Goal: Task Accomplishment & Management: Use online tool/utility

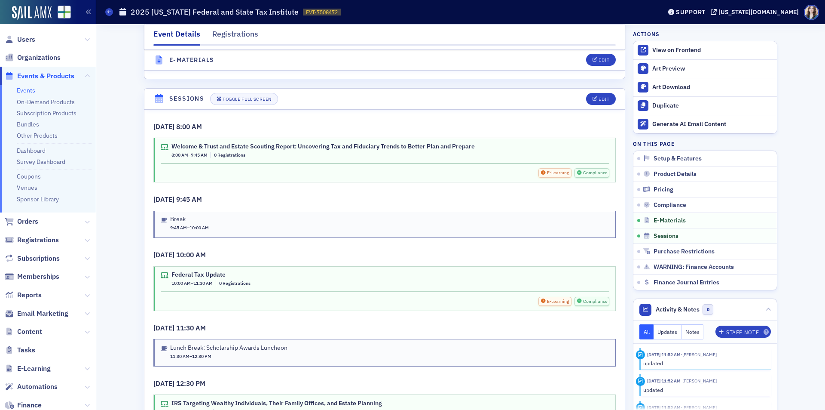
scroll to position [1289, 0]
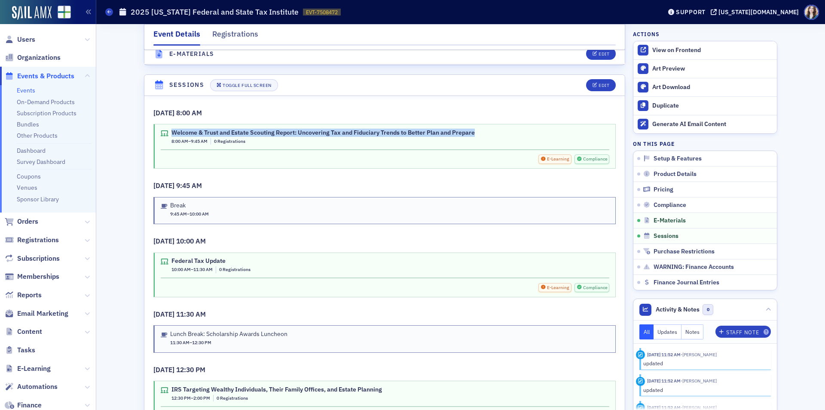
drag, startPoint x: 169, startPoint y: 133, endPoint x: 474, endPoint y: 133, distance: 305.5
click at [474, 133] on div "Welcome & Trust and Estate Scouting Report: Uncovering Tax and Fiduciary Trends…" at bounding box center [385, 137] width 449 height 16
copy div "Welcome & Trust and Estate Scouting Report: Uncovering Tax and Fiduciary Trends…"
drag, startPoint x: 468, startPoint y: 168, endPoint x: 456, endPoint y: 156, distance: 17.3
click at [468, 168] on div "Welcome & Trust and Estate Scouting Report: Uncovering Tax and Fiduciary Trends…" at bounding box center [385, 146] width 462 height 44
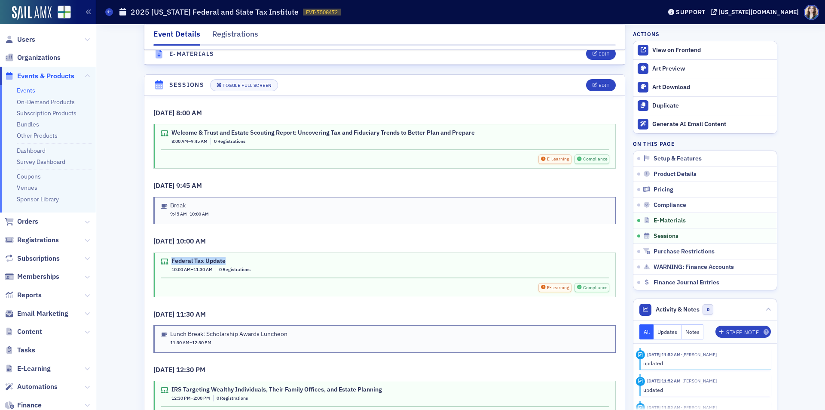
drag, startPoint x: 169, startPoint y: 260, endPoint x: 223, endPoint y: 259, distance: 53.3
click at [223, 259] on div "Federal Tax Update" at bounding box center [210, 261] width 79 height 8
copy div "Federal Tax Update"
click at [255, 252] on div "Federal Tax Update 10:00 AM – 11:30 AM 0 Registrations E-Learning Compliance" at bounding box center [384, 274] width 462 height 45
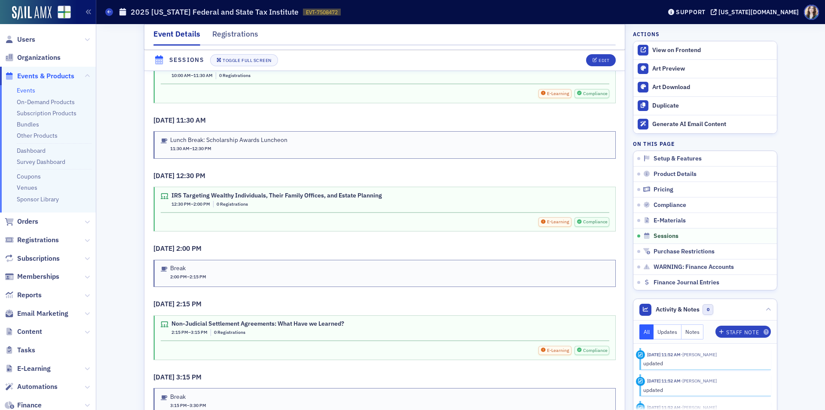
scroll to position [1504, 0]
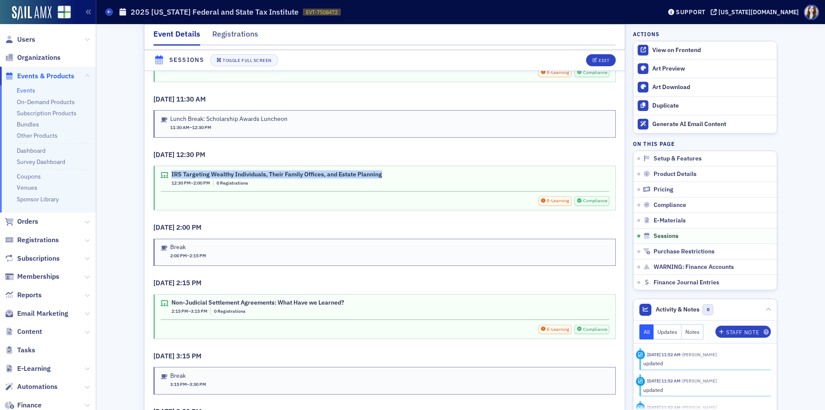
drag, startPoint x: 168, startPoint y: 175, endPoint x: 383, endPoint y: 175, distance: 215.3
click at [383, 175] on div "IRS Targeting Wealthy Individuals, Their Family Offices, and Estate Planning 12…" at bounding box center [385, 179] width 449 height 16
copy div "IRS Targeting Wealthy Individuals, Their Family Offices, and Estate Planning"
click at [384, 187] on div "IRS Targeting Wealthy Individuals, Their Family Offices, and Estate Planning 12…" at bounding box center [385, 180] width 449 height 19
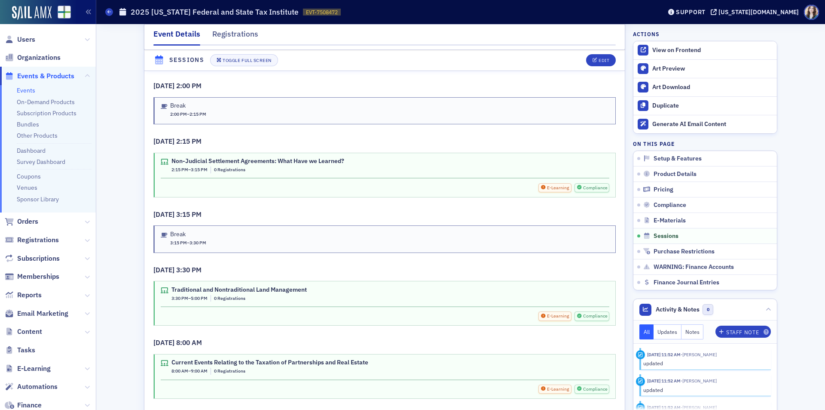
scroll to position [1633, 0]
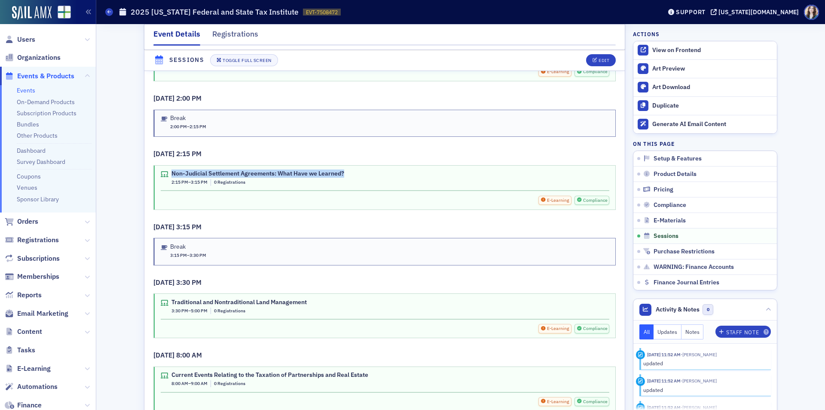
drag, startPoint x: 168, startPoint y: 174, endPoint x: 348, endPoint y: 175, distance: 180.5
click at [348, 175] on div "Non-Judicial Settlement Agreements: What Have we Learned? 2:15 PM – 3:15 PM 0 R…" at bounding box center [385, 178] width 449 height 16
copy div "Non-Judicial Settlement Agreements: What Have we Learned?"
click at [311, 230] on h3 "[DATE] 3:15 PM" at bounding box center [384, 227] width 462 height 10
drag, startPoint x: 168, startPoint y: 303, endPoint x: 306, endPoint y: 306, distance: 138.0
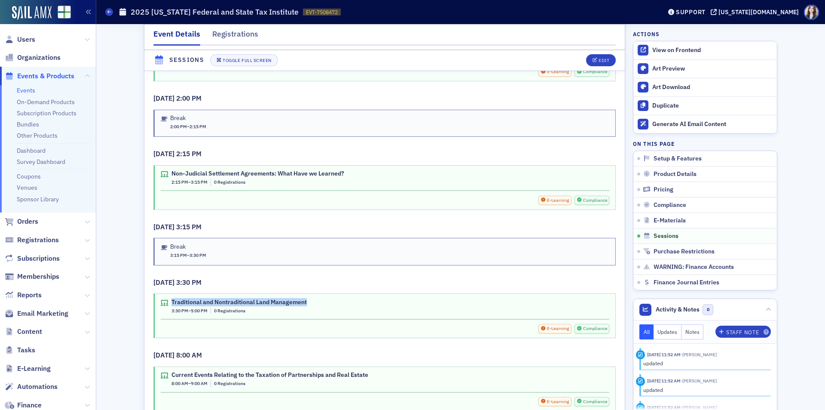
click at [306, 306] on div "Traditional and Nontraditional Land Management 3:30 PM – 5:00 PM 0 Registrations" at bounding box center [385, 306] width 449 height 16
copy div "Traditional and Nontraditional Land Management"
click at [602, 58] on div "Edit" at bounding box center [604, 60] width 11 height 5
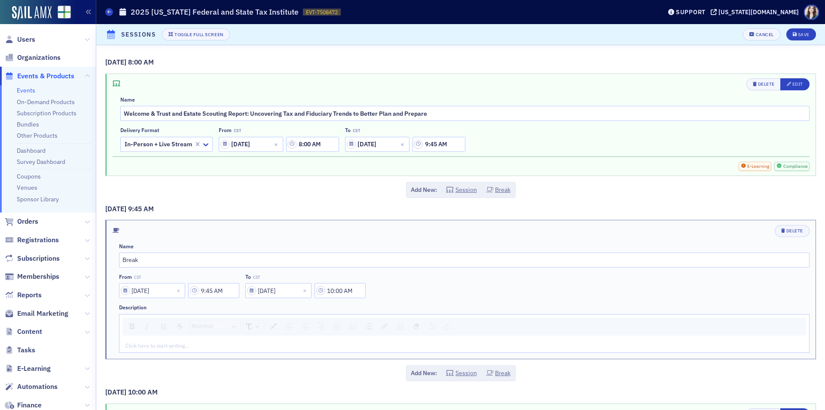
scroll to position [1244, 0]
click at [794, 83] on div "Edit" at bounding box center [797, 84] width 11 height 5
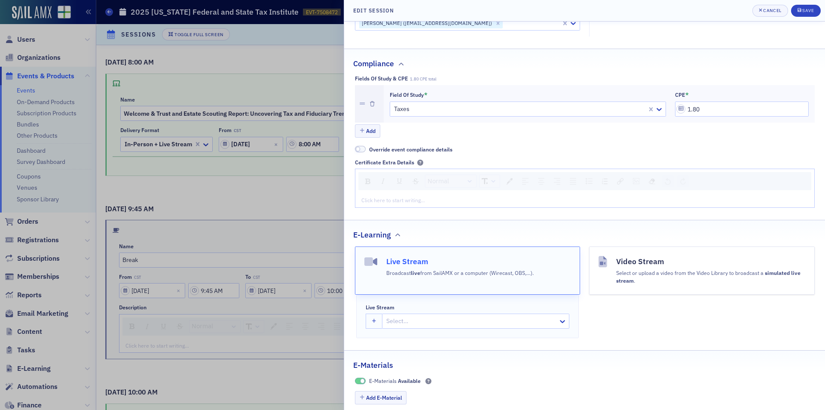
scroll to position [215, 0]
click at [420, 323] on div at bounding box center [471, 320] width 172 height 11
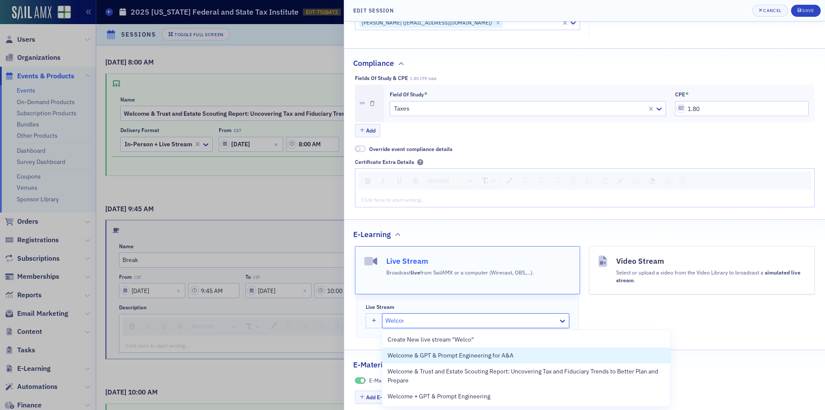
type input "Welcome"
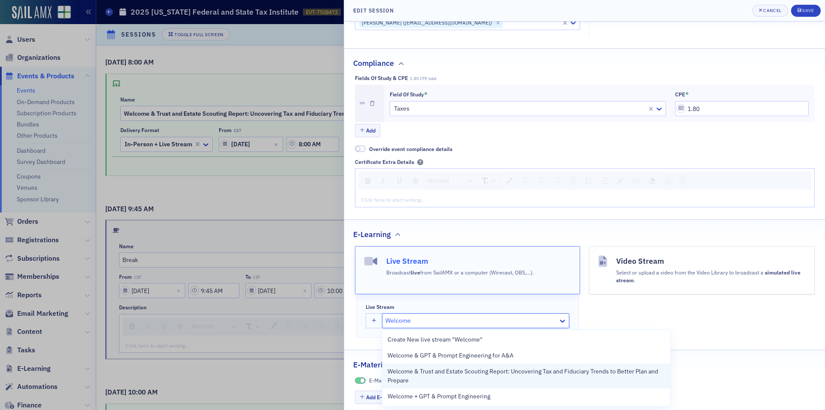
click at [429, 367] on span "Welcome & Trust and Estate Scouting Report: Uncovering Tax and Fiduciary Trends…" at bounding box center [527, 376] width 278 height 18
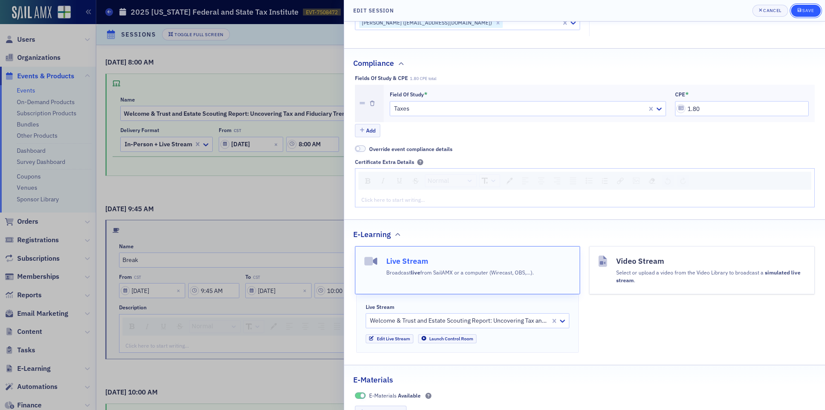
click at [815, 9] on button "Save" at bounding box center [806, 11] width 30 height 12
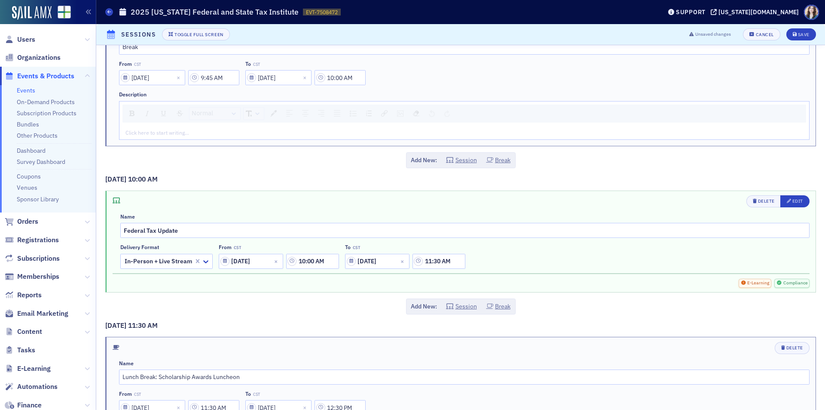
scroll to position [258, 0]
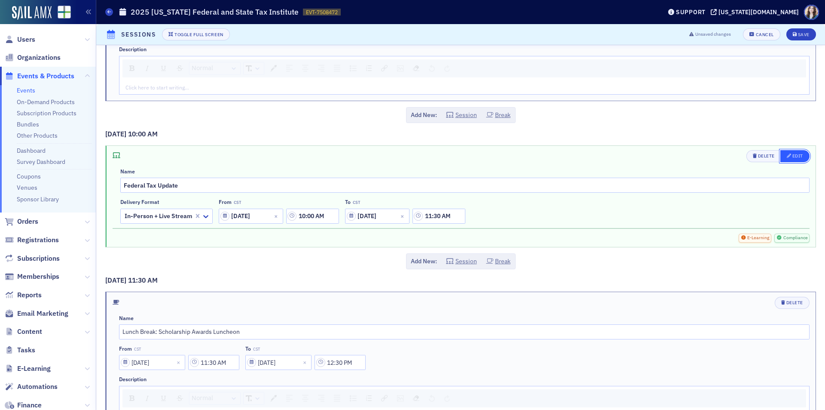
click at [802, 156] on button "Edit" at bounding box center [794, 156] width 29 height 12
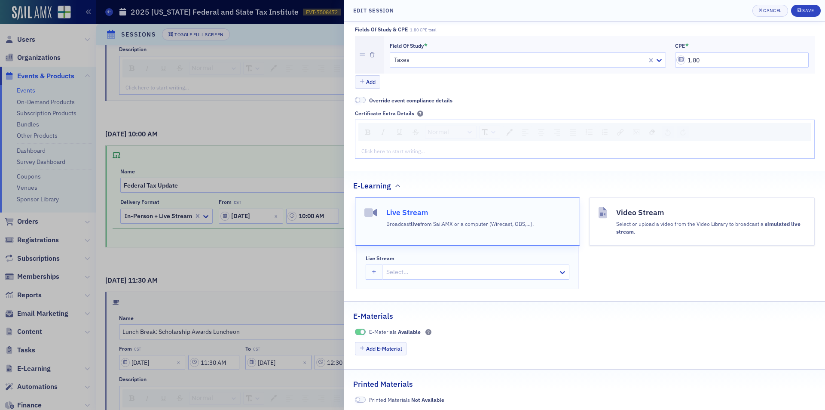
scroll to position [266, 0]
click at [410, 268] on div at bounding box center [471, 269] width 172 height 11
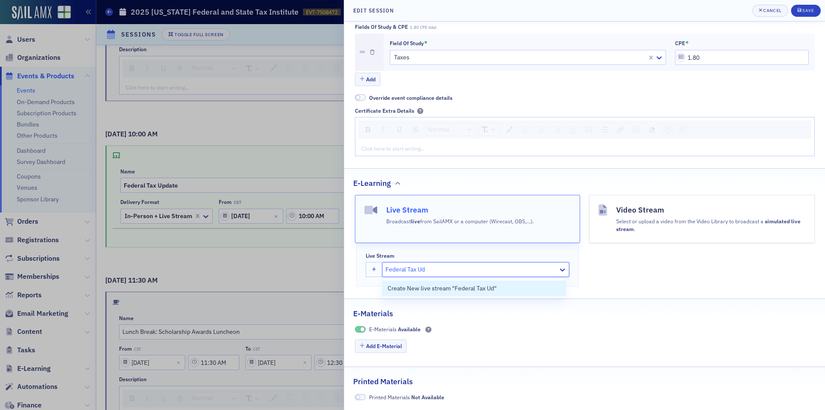
type input "Federal Tax U"
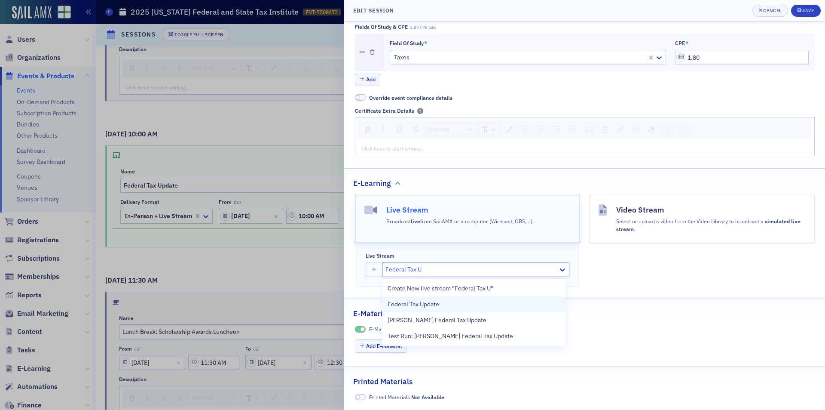
click at [430, 308] on span "Federal Tax Update" at bounding box center [414, 304] width 52 height 9
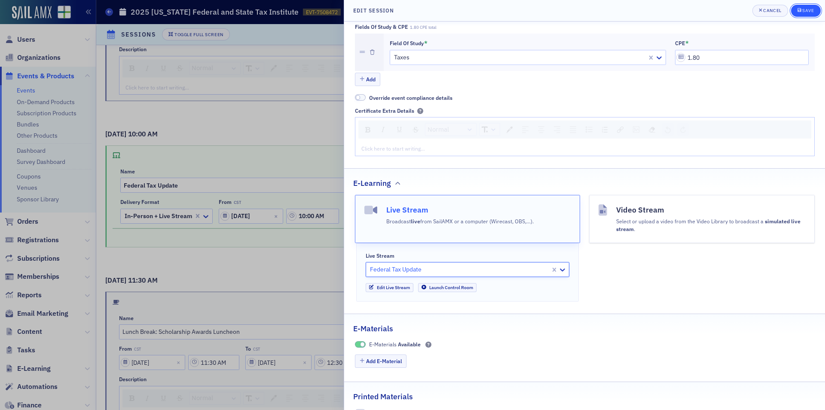
click at [811, 6] on button "Save" at bounding box center [806, 11] width 30 height 12
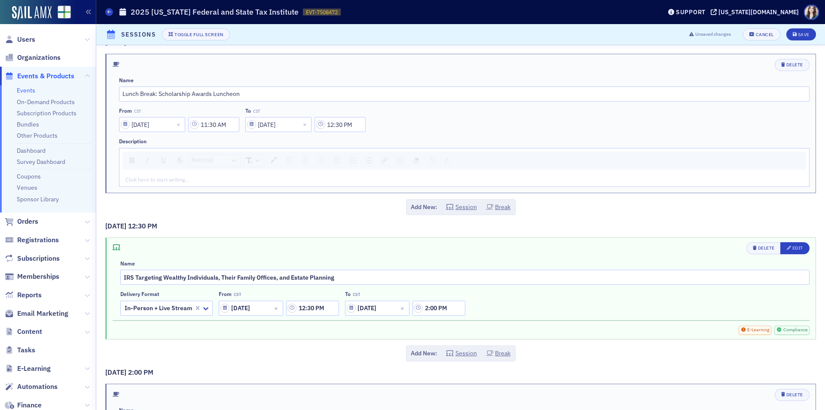
scroll to position [516, 0]
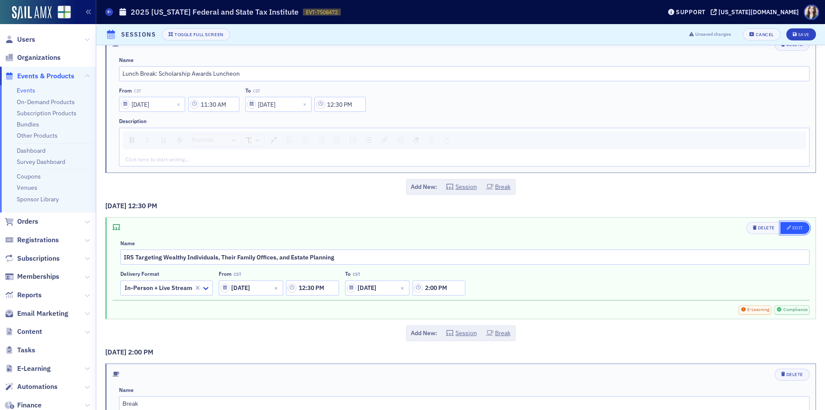
click at [792, 228] on div "Edit" at bounding box center [797, 227] width 11 height 5
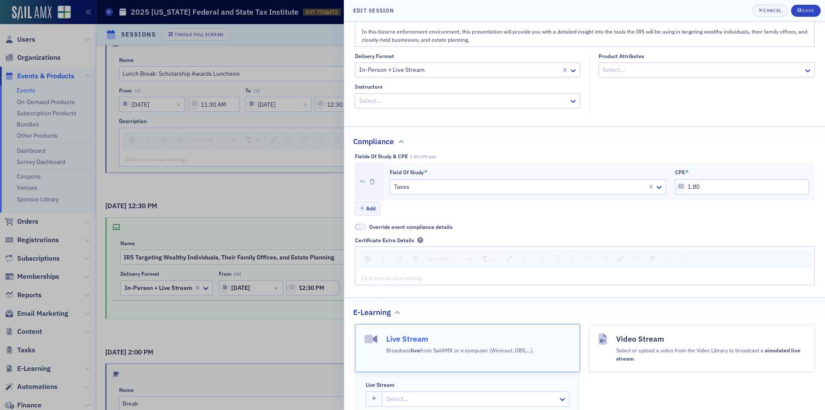
scroll to position [215, 0]
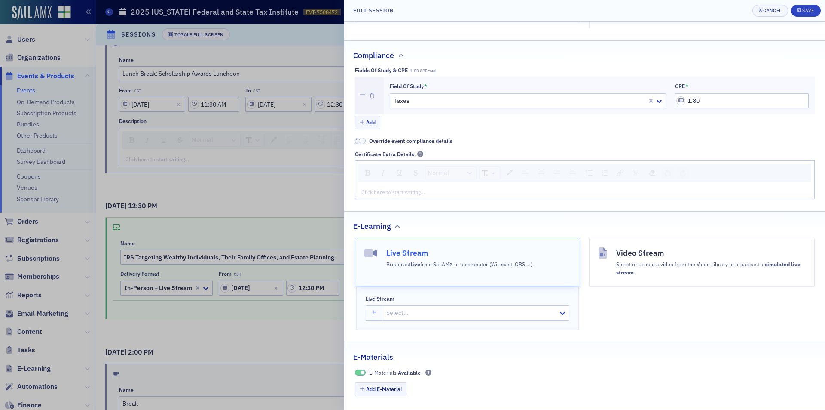
click at [414, 307] on div at bounding box center [471, 312] width 172 height 11
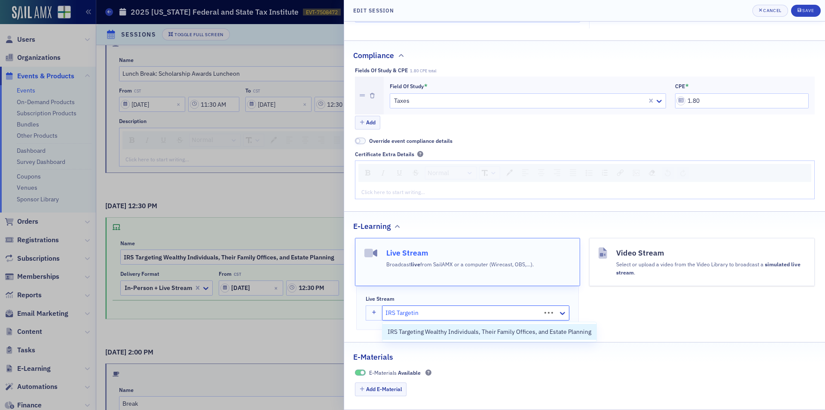
type input "IRS Targeting"
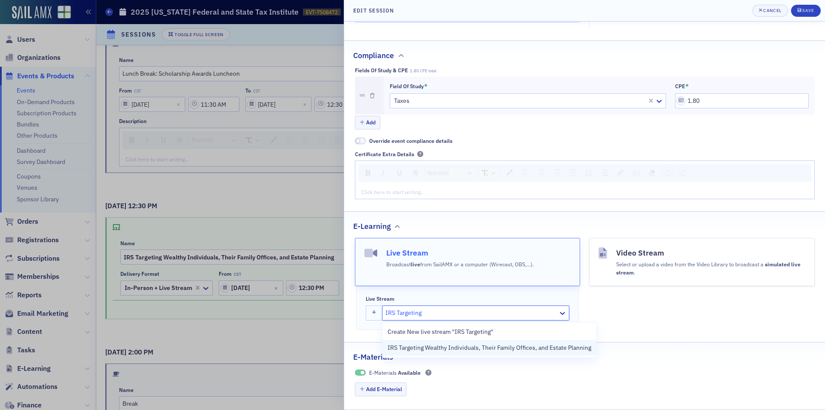
click at [434, 340] on div "IRS Targeting Wealthy Individuals, Their Family Offices, and Estate Planning" at bounding box center [489, 347] width 214 height 16
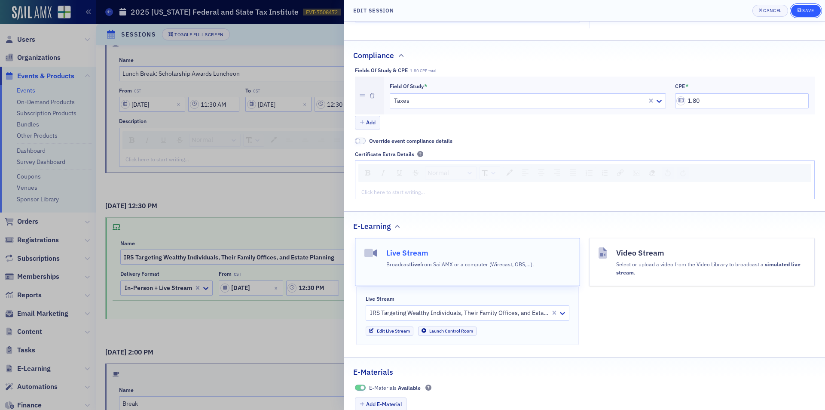
click at [808, 10] on div "Save" at bounding box center [808, 10] width 12 height 5
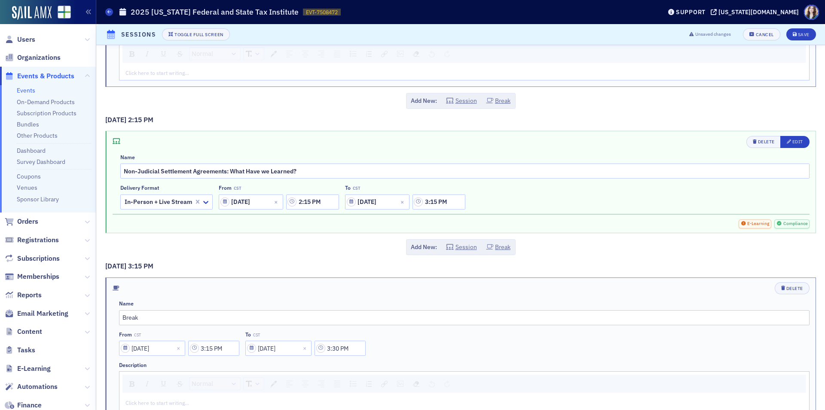
scroll to position [945, 0]
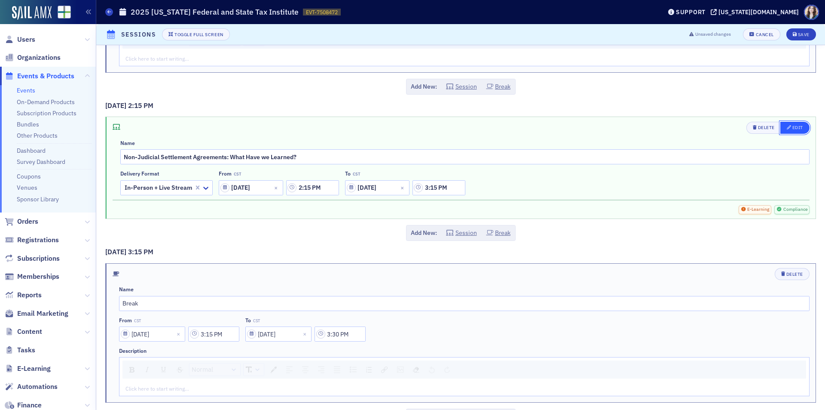
click at [794, 127] on div "Edit" at bounding box center [797, 127] width 11 height 5
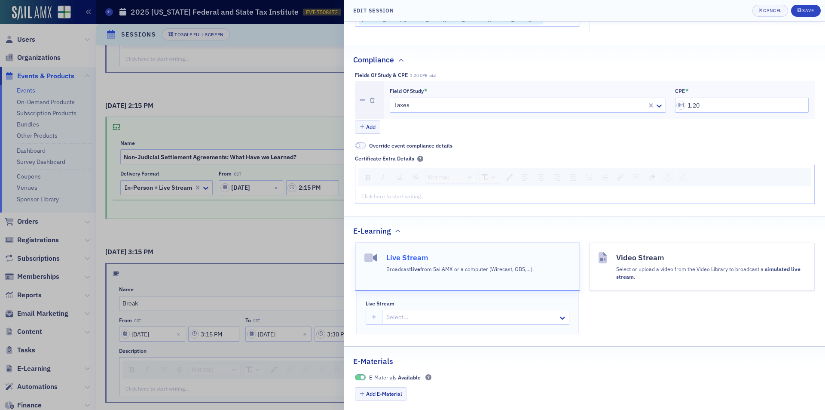
scroll to position [250, 0]
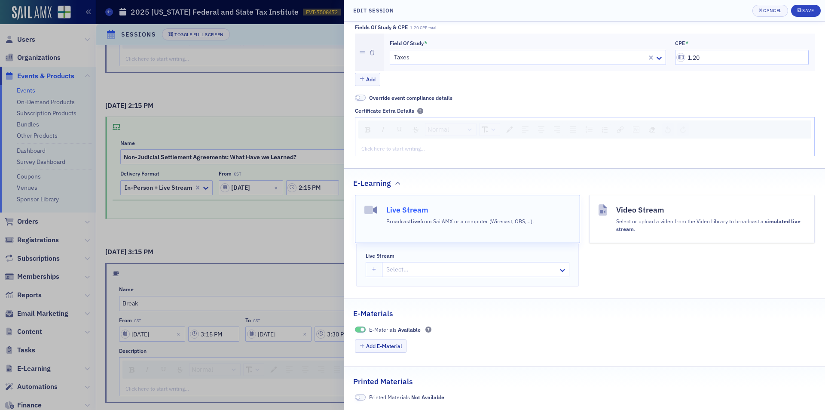
click at [428, 270] on div at bounding box center [471, 269] width 172 height 11
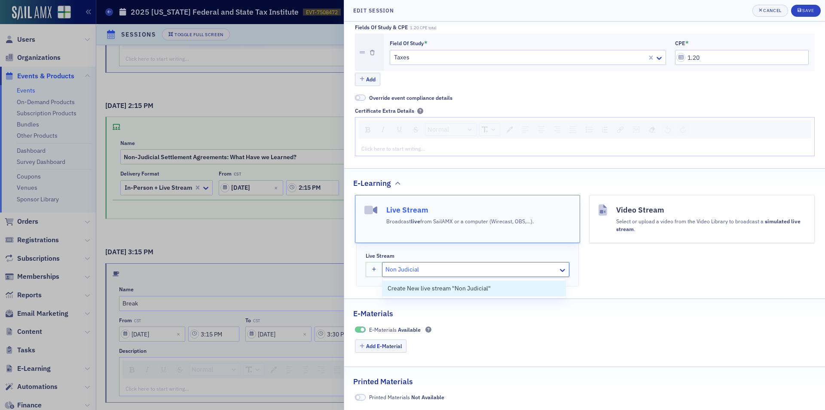
click at [399, 269] on input "Non Judicial" at bounding box center [402, 269] width 35 height 9
type input "Non-Judicial"
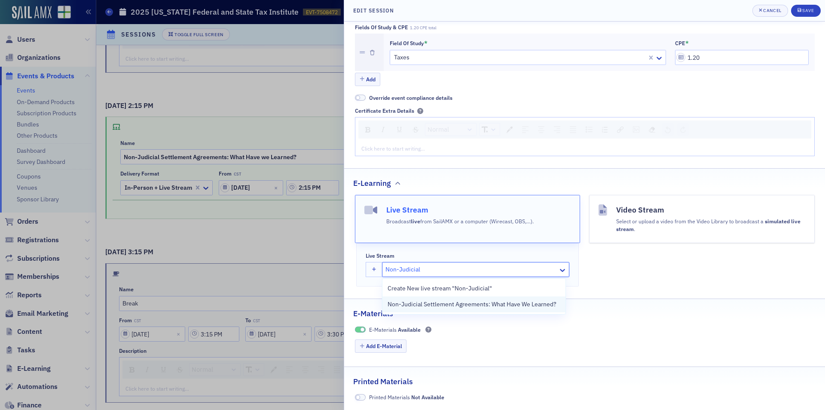
click at [413, 306] on span "Non-Judicial Settlement Agreements: What Have We Learned?" at bounding box center [472, 304] width 169 height 9
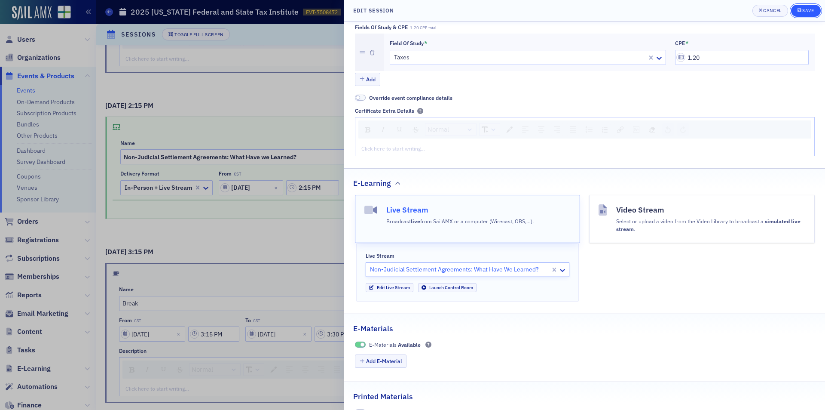
click at [807, 13] on div "Save" at bounding box center [808, 10] width 12 height 5
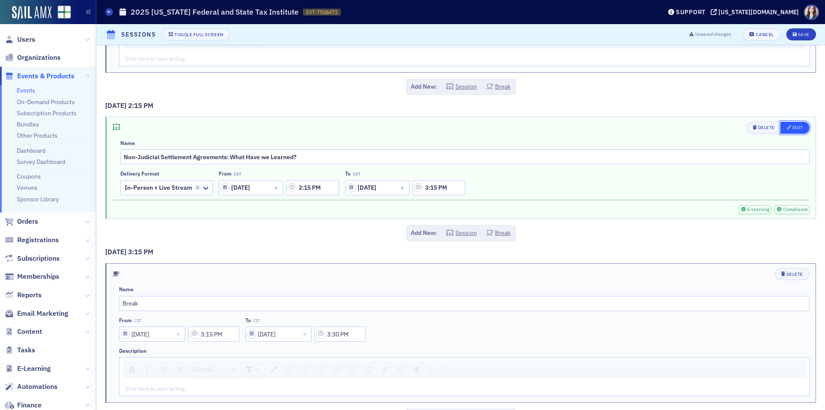
click at [795, 126] on div "Edit" at bounding box center [797, 127] width 11 height 5
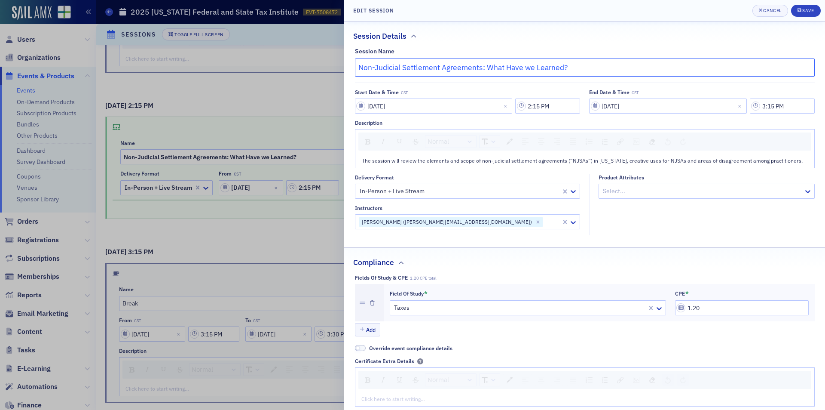
click at [528, 67] on input "Non-Judicial Settlement Agreements: What Have we Learned?" at bounding box center [585, 67] width 460 height 18
type input "Non-Judicial Settlement Agreements: What Have We Learned?"
click at [809, 8] on div "Save" at bounding box center [808, 10] width 12 height 5
type input "Non-Judicial Settlement Agreements: What Have We Learned?"
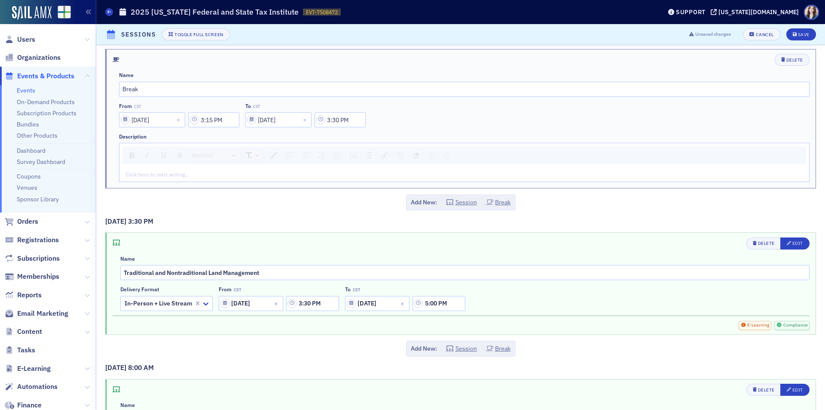
scroll to position [1160, 0]
click at [792, 244] on div "Edit" at bounding box center [797, 242] width 11 height 5
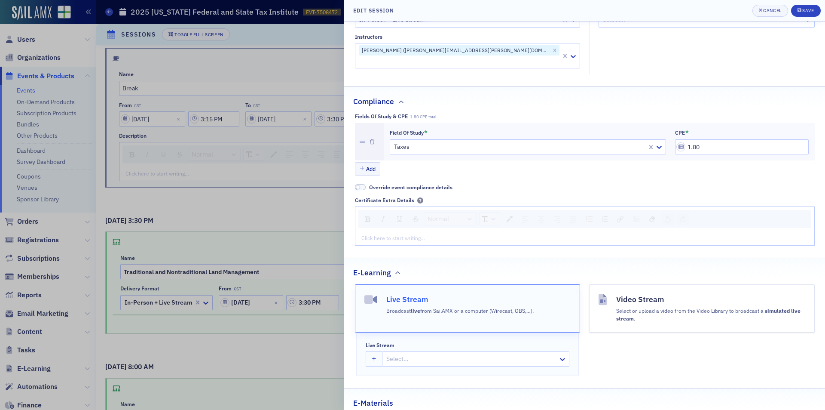
scroll to position [172, 0]
click at [413, 352] on div at bounding box center [471, 357] width 172 height 11
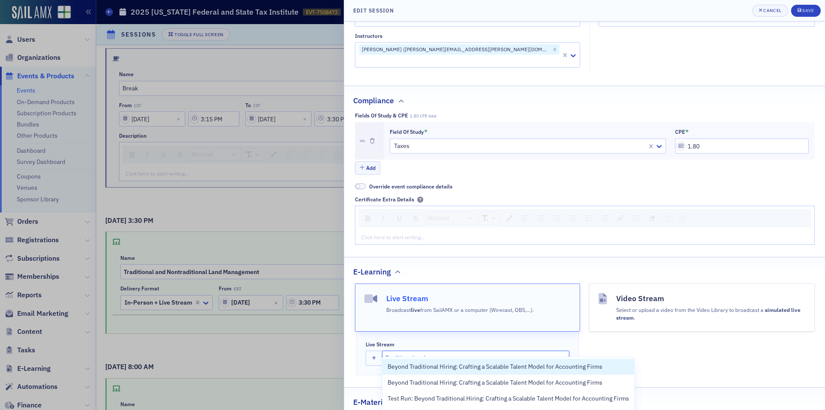
type input "Traditional and"
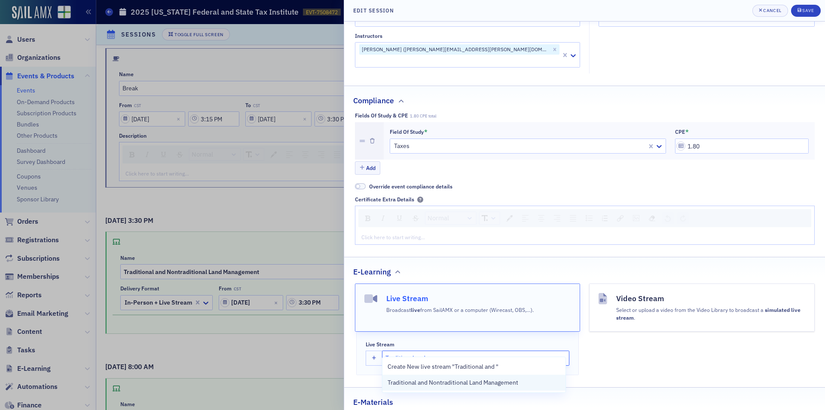
click at [422, 378] on span "Traditional and Nontraditional Land Management" at bounding box center [453, 382] width 131 height 9
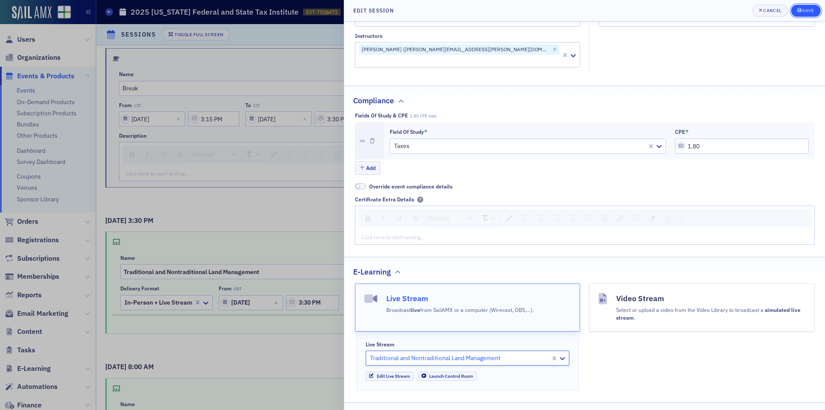
click at [810, 12] on div "Save" at bounding box center [808, 10] width 12 height 5
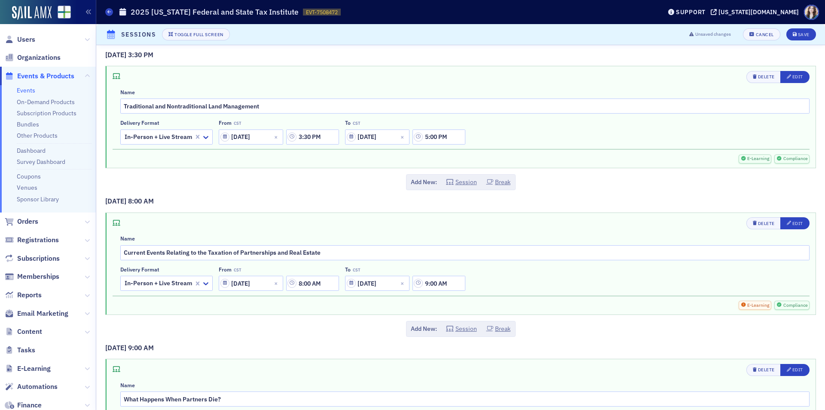
scroll to position [1332, 0]
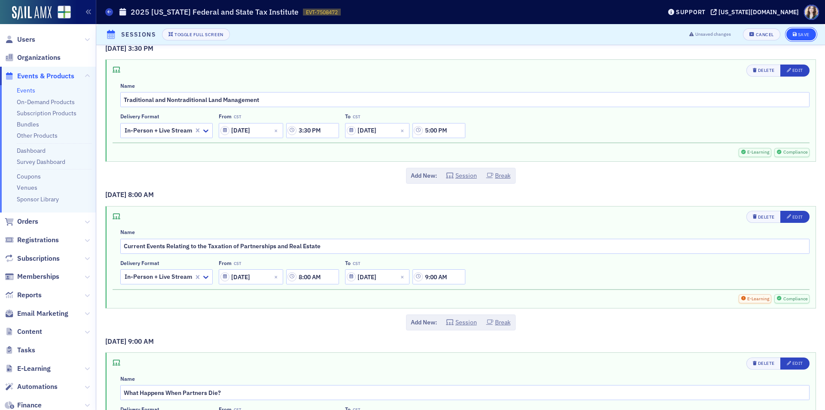
click at [798, 36] on div "Save" at bounding box center [804, 34] width 12 height 5
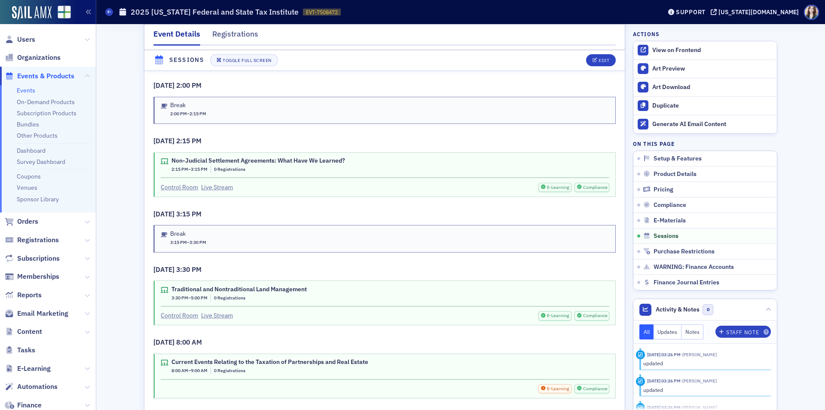
scroll to position [1646, 0]
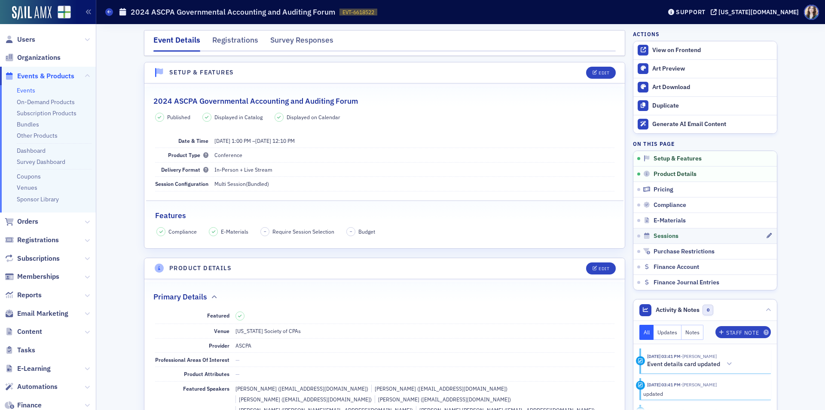
click at [673, 229] on link "Sessions" at bounding box center [705, 235] width 144 height 15
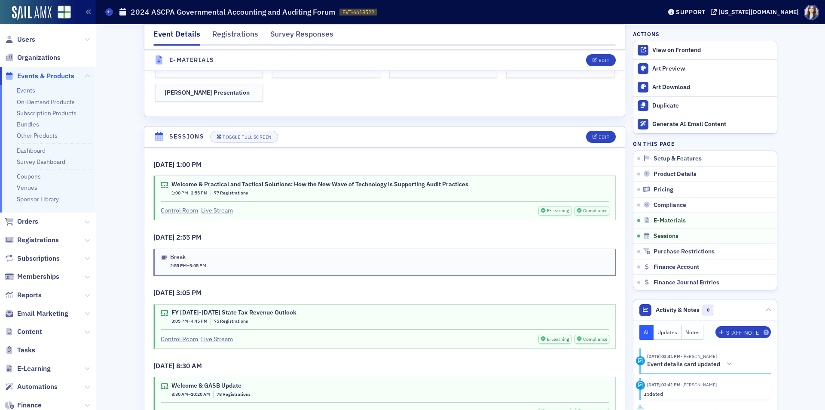
scroll to position [1954, 0]
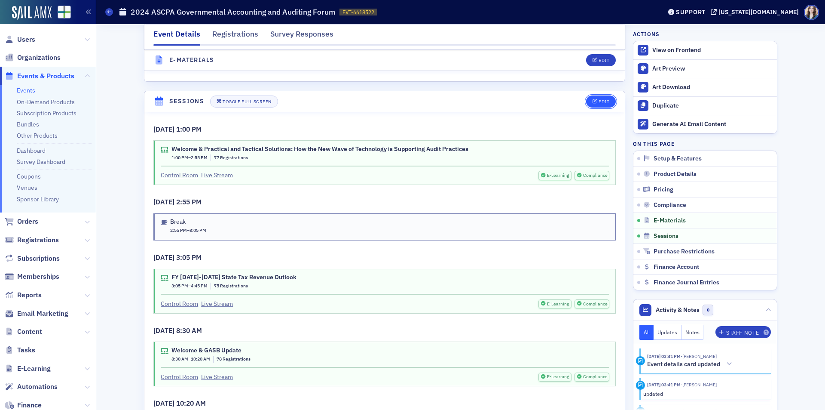
click at [604, 99] on div "Edit" at bounding box center [604, 101] width 11 height 5
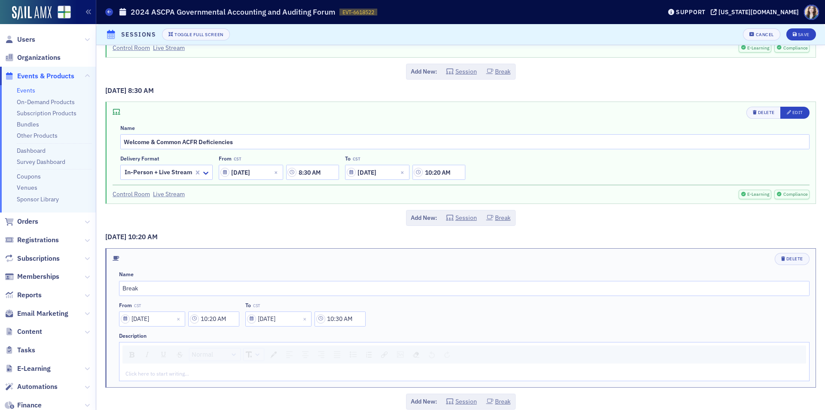
scroll to position [1898, 0]
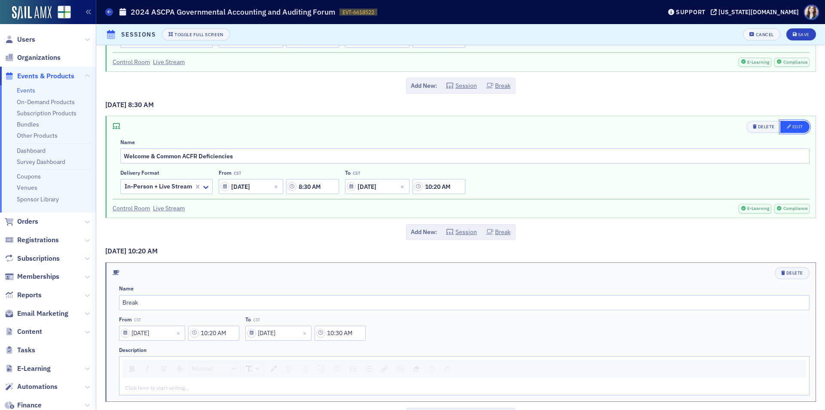
click at [792, 127] on div "Edit" at bounding box center [797, 126] width 11 height 5
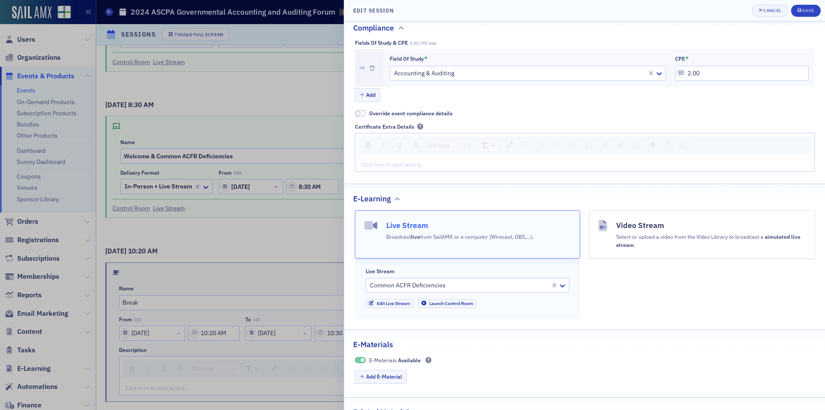
scroll to position [258, 0]
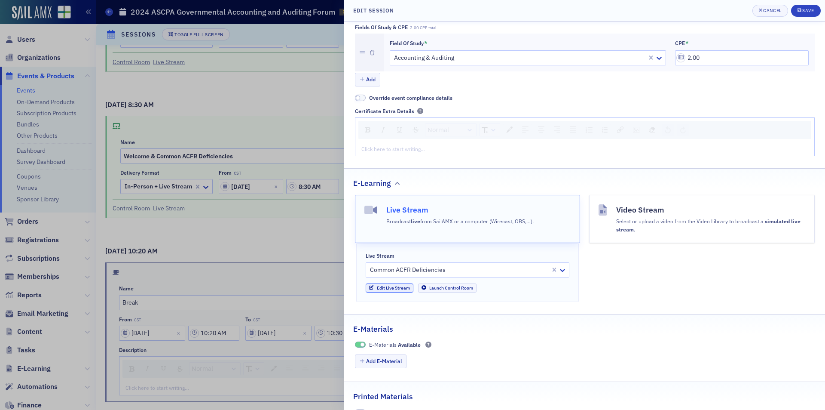
click at [394, 287] on link "Edit Live Stream" at bounding box center [390, 287] width 48 height 9
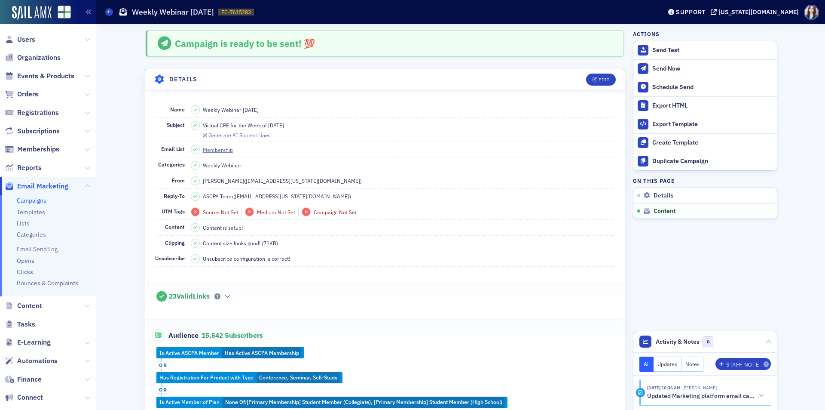
scroll to position [407, 0]
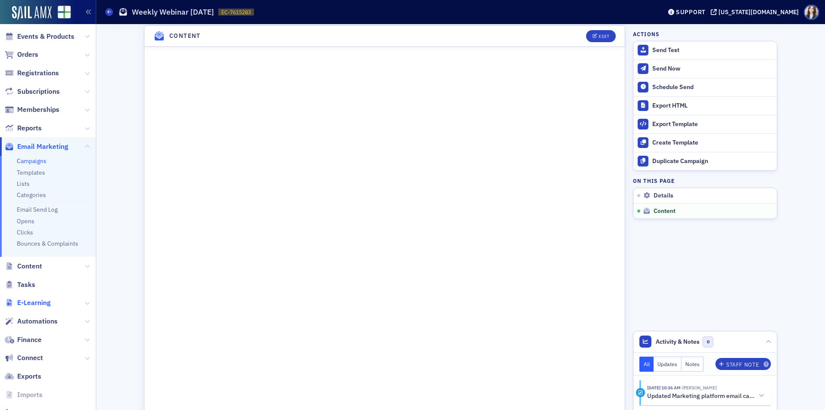
click at [45, 303] on span "E-Learning" at bounding box center [34, 302] width 34 height 9
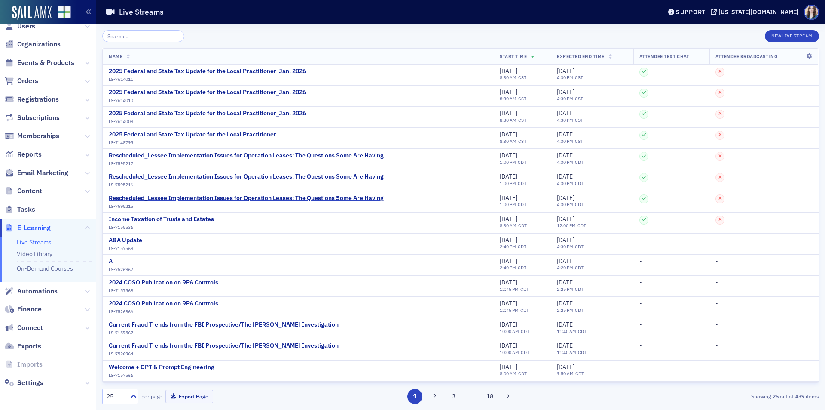
scroll to position [13, 0]
click at [221, 28] on div "New Live Stream Name Start Time Expected End Time Attendee Text Chat Attendee B…" at bounding box center [460, 216] width 717 height 385
click at [803, 36] on button "New Live Stream" at bounding box center [792, 36] width 54 height 12
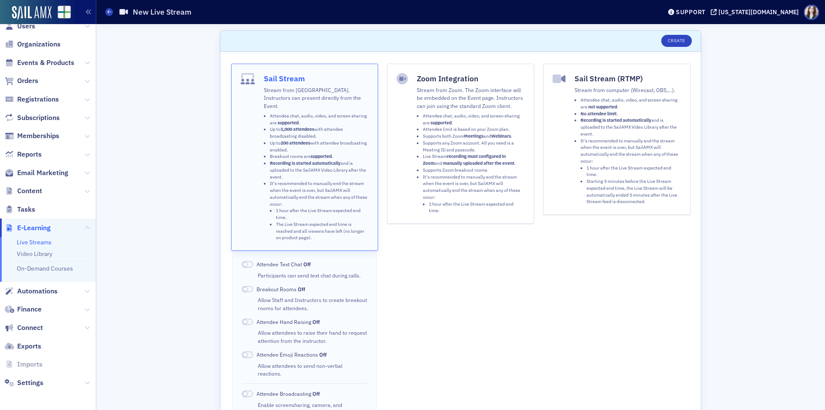
click at [425, 100] on p "Stream from Zoom. The Zoom interface will be embedded on the Event page. Instru…" at bounding box center [471, 98] width 108 height 24
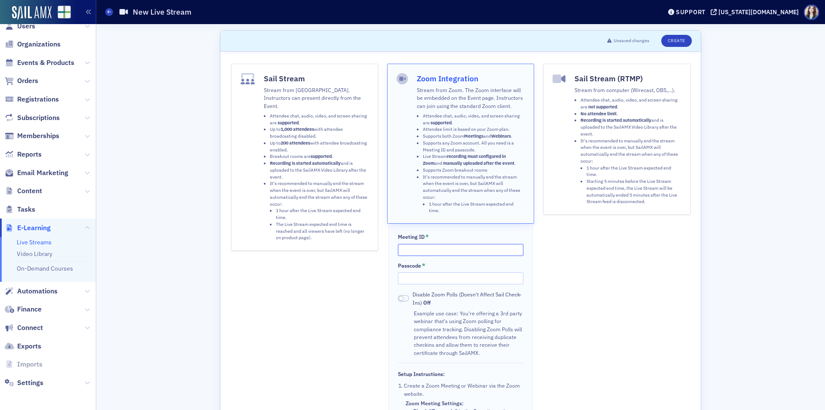
click at [433, 246] on input "Meeting ID *" at bounding box center [460, 250] width 125 height 12
drag, startPoint x: 438, startPoint y: 253, endPoint x: 397, endPoint y: 257, distance: 41.4
click at [397, 257] on div "Meeting ID * 86434111839 Passcode * Disable Zoom Polls (Doesn't Affect Sail Che…" at bounding box center [460, 382] width 144 height 318
type input "86434111839"
click at [434, 279] on input "Passcode *" at bounding box center [460, 278] width 125 height 12
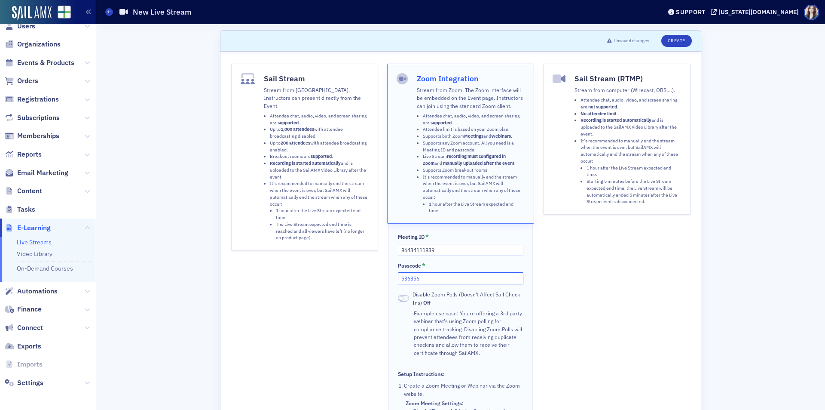
type input "536356"
click at [545, 283] on div "Sail Stream (RTMP) Stream from computer (Wirecast, OBS,…). Attendee chat, audio…" at bounding box center [616, 302] width 147 height 477
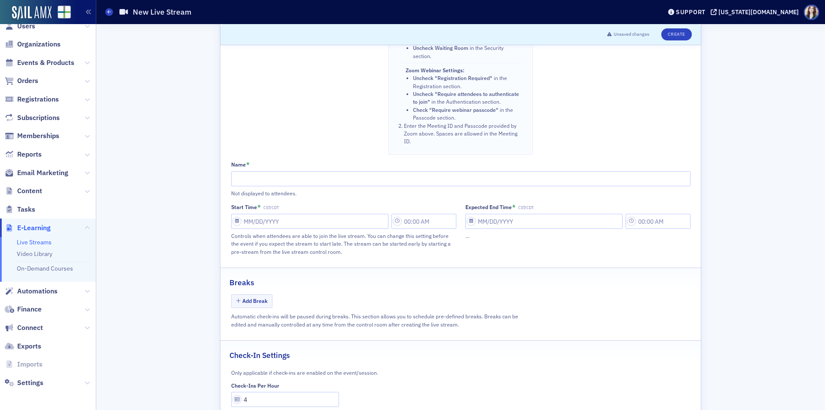
scroll to position [387, 0]
paste input "Welcome & Trust and Estate Scouting Report: Uncovering Tax and Fiduciary Trends…"
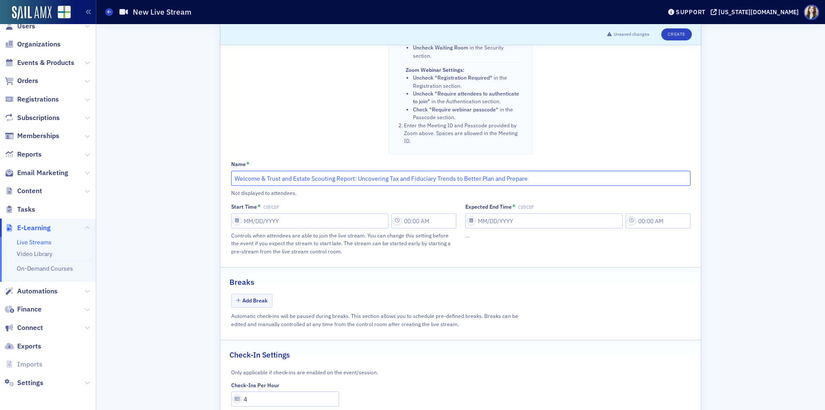
type input "Welcome & Trust and Estate Scouting Report: Uncovering Tax and Fiduciary Trends…"
click at [292, 225] on input "Start Time * CST/CDT" at bounding box center [309, 220] width 157 height 15
select select "8"
select select "2025"
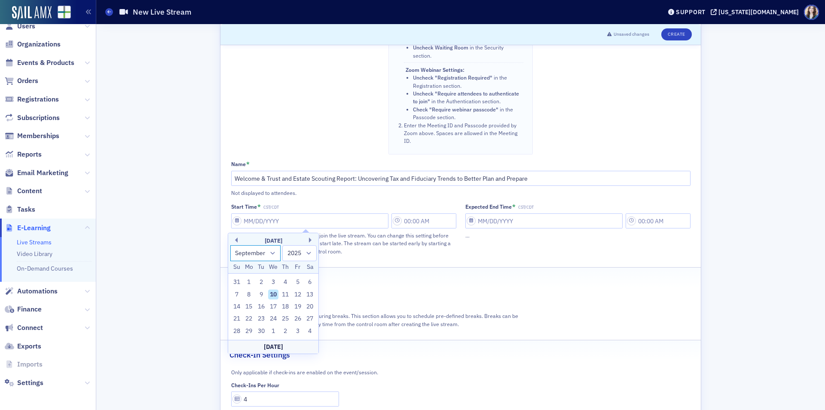
click at [272, 257] on select "January February March April May June July August September October November De…" at bounding box center [255, 253] width 51 height 16
select select "10"
click at [230, 245] on select "January February March April May June July August September October November De…" at bounding box center [255, 253] width 51 height 16
click at [274, 305] on div "12" at bounding box center [273, 306] width 10 height 10
type input "[DATE]"
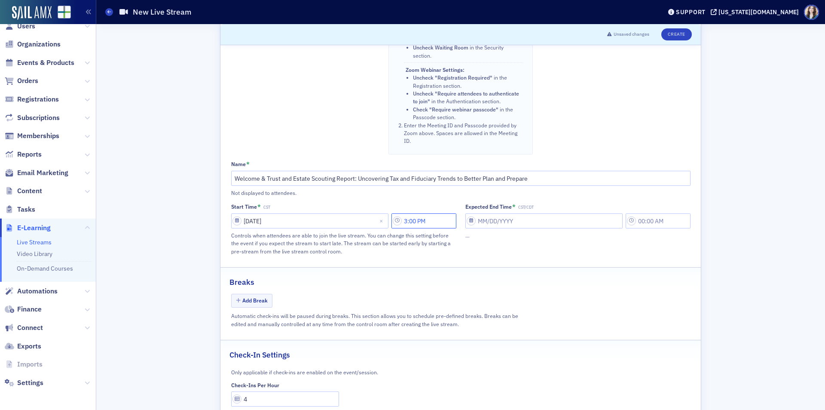
click at [430, 222] on input "3:00 PM" at bounding box center [423, 220] width 65 height 15
click at [311, 218] on icon at bounding box center [313, 221] width 9 height 9
click at [366, 224] on button "AM" at bounding box center [366, 220] width 16 height 15
type input "8:00 AM"
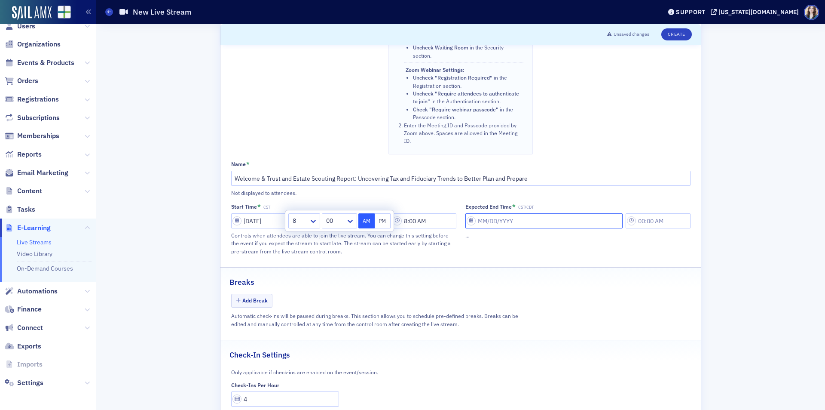
click at [517, 217] on input "Expected End Time * CST/CDT" at bounding box center [543, 220] width 157 height 15
select select "8"
select select "2025"
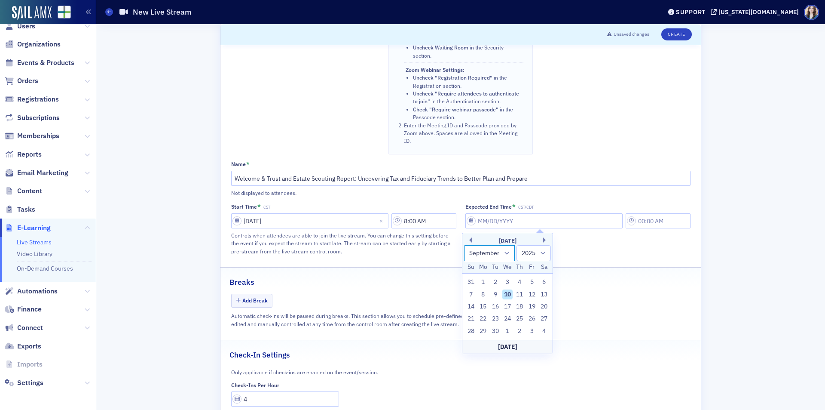
click at [502, 253] on select "January February March April May June July August September October November De…" at bounding box center [490, 253] width 51 height 16
select select "10"
click at [465, 245] on select "January February March April May June July August September October November De…" at bounding box center [490, 253] width 51 height 16
click at [507, 305] on div "12" at bounding box center [507, 306] width 10 height 10
type input "[DATE]"
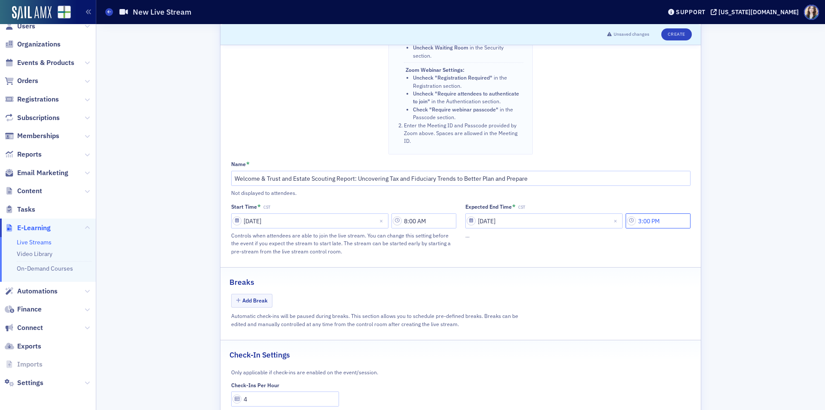
click at [647, 220] on input "3:00 PM" at bounding box center [658, 220] width 65 height 15
click at [539, 219] on div at bounding box center [534, 220] width 16 height 11
click at [578, 217] on div at bounding box center [566, 220] width 26 height 11
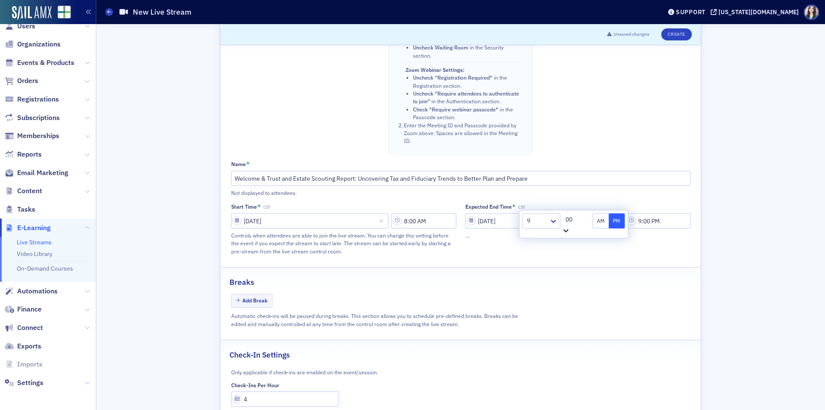
scroll to position [645, 0]
drag, startPoint x: 573, startPoint y: 309, endPoint x: 596, endPoint y: 268, distance: 47.5
click at [599, 223] on button "AM" at bounding box center [601, 220] width 16 height 15
type input "9:45 AM"
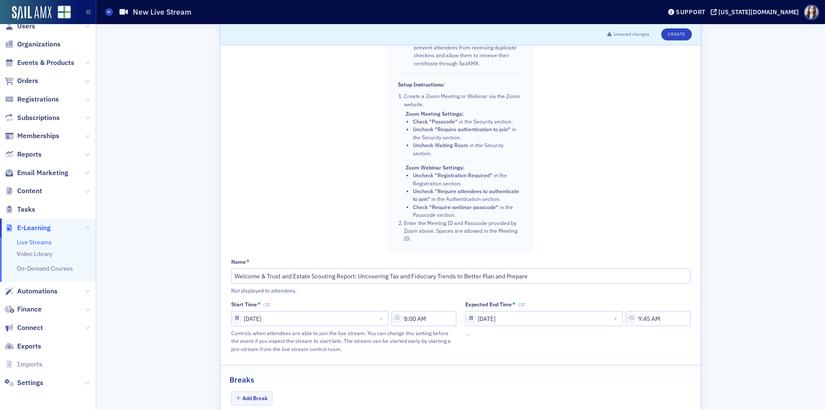
scroll to position [285, 0]
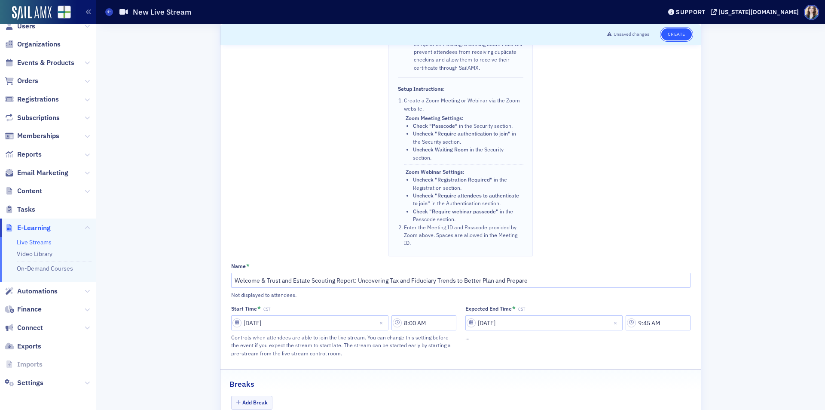
click at [679, 39] on button "Create" at bounding box center [676, 34] width 31 height 12
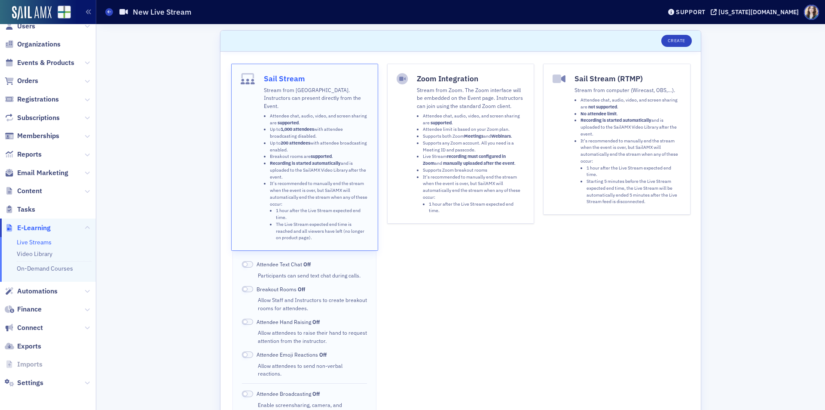
click at [443, 131] on li "Attendee limit is based on your Zoom plan." at bounding box center [474, 129] width 102 height 7
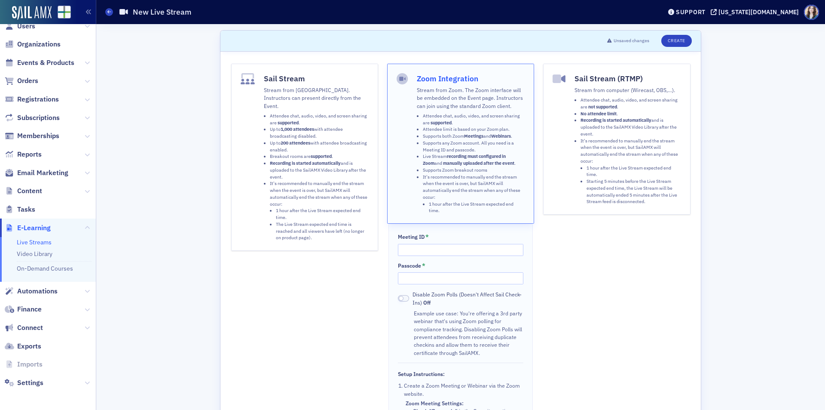
scroll to position [258, 0]
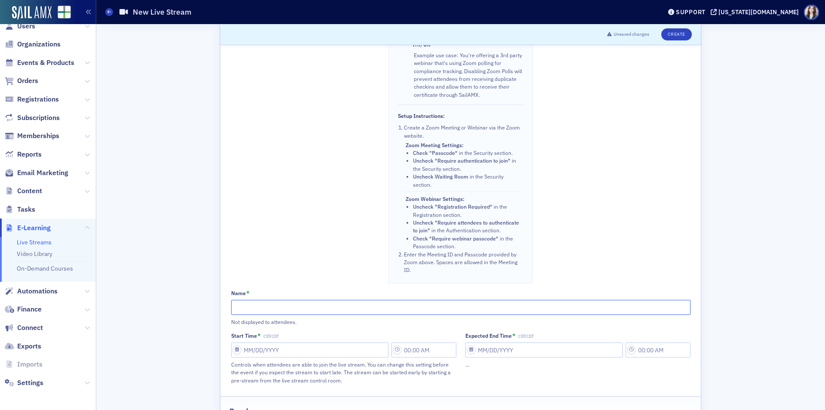
paste input "Federal Tax Update"
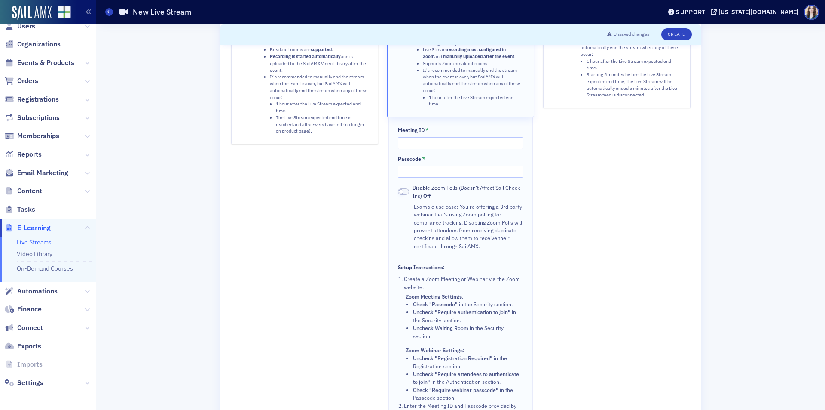
scroll to position [86, 0]
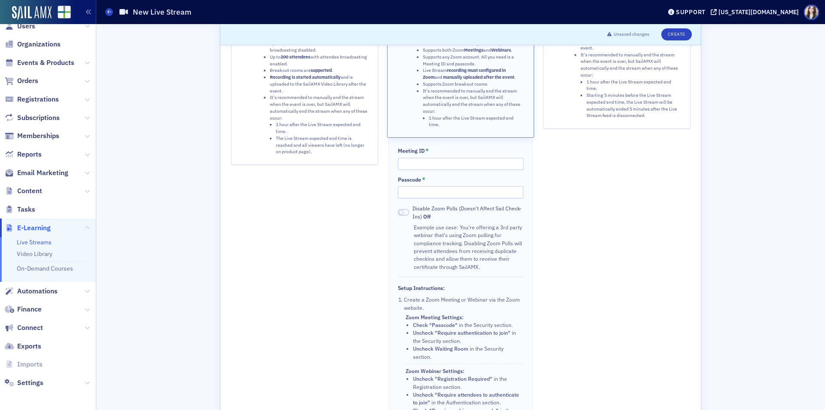
type input "Federal Tax Update"
click at [452, 164] on input "Meeting ID *" at bounding box center [460, 164] width 125 height 12
type input "86434111839"
click at [443, 190] on input "Passcode *" at bounding box center [460, 192] width 125 height 12
type input "536356"
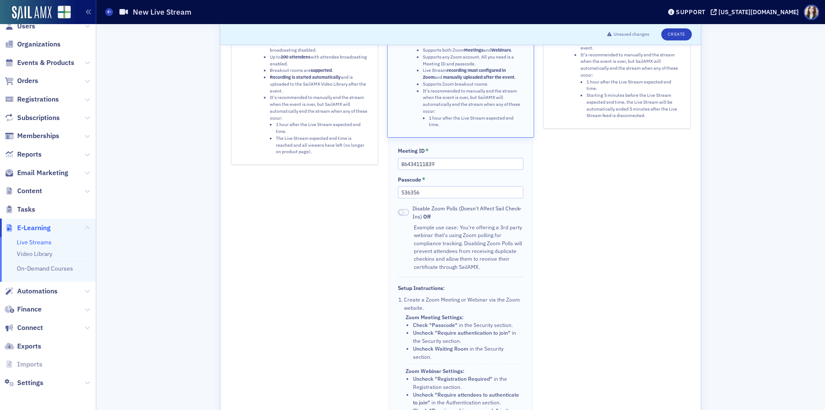
click at [611, 263] on div "Sail Stream (RTMP) Stream from computer (Wirecast, OBS,…). Attendee chat, audio…" at bounding box center [616, 216] width 147 height 477
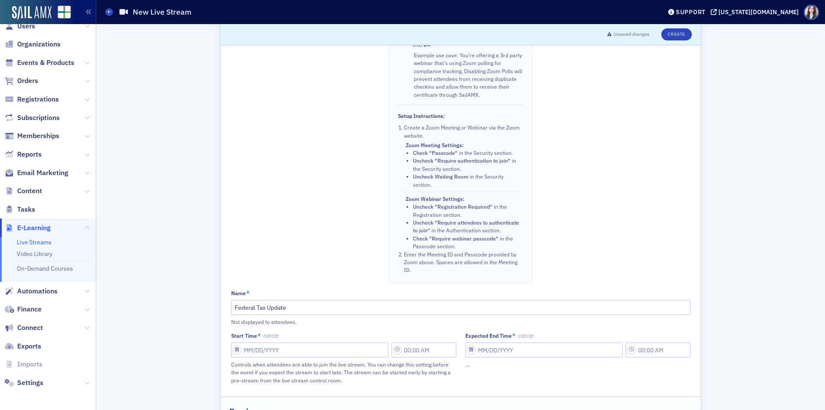
scroll to position [387, 0]
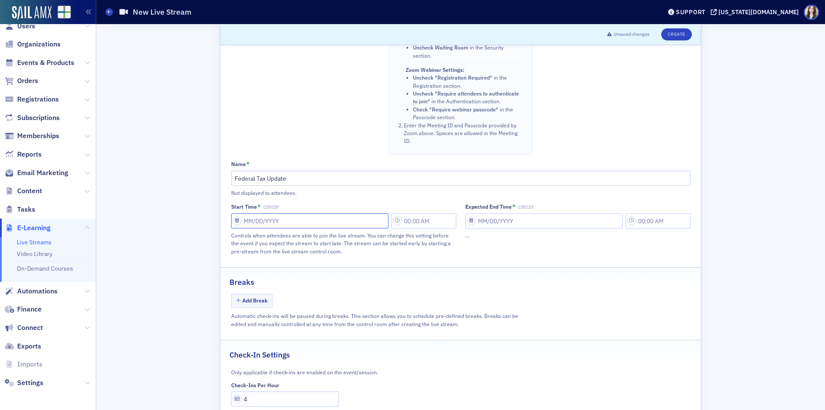
click at [331, 227] on input "Start Time * CST/CDT" at bounding box center [309, 220] width 157 height 15
select select "8"
select select "2025"
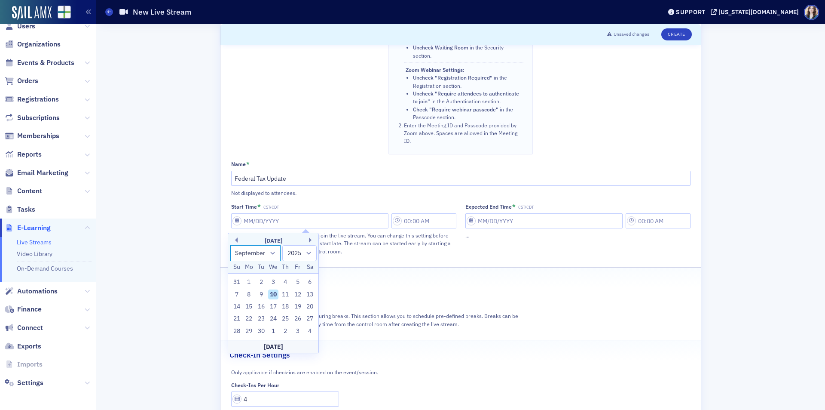
drag, startPoint x: 267, startPoint y: 252, endPoint x: 266, endPoint y: 260, distance: 8.3
click at [267, 252] on select "January February March April May June July August September October November De…" at bounding box center [255, 253] width 51 height 16
select select "10"
click at [230, 245] on select "January February March April May June July August September October November De…" at bounding box center [255, 253] width 51 height 16
click at [273, 307] on div "12" at bounding box center [273, 306] width 10 height 10
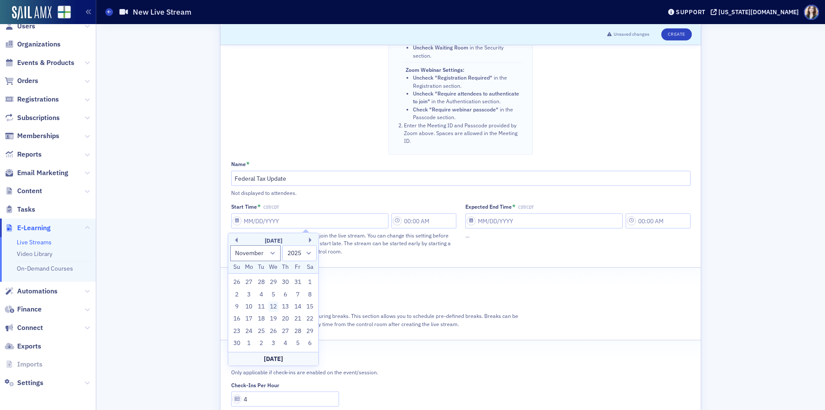
type input "[DATE]"
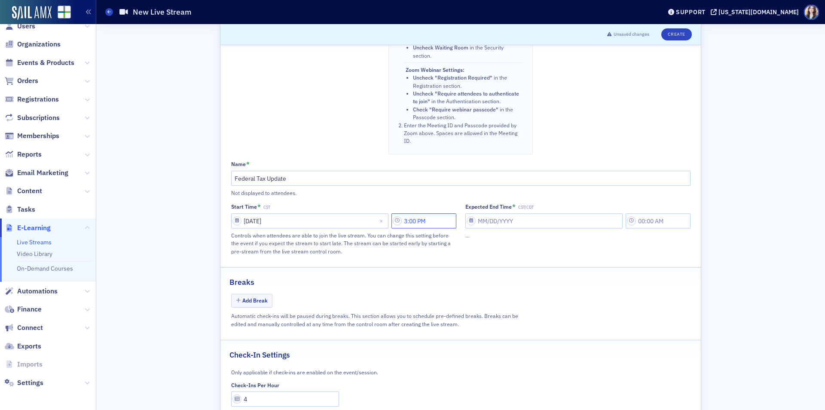
click at [443, 223] on input "3:00 PM" at bounding box center [423, 220] width 65 height 15
click at [308, 223] on div "3" at bounding box center [299, 220] width 20 height 12
click at [365, 226] on button "AM" at bounding box center [366, 220] width 16 height 15
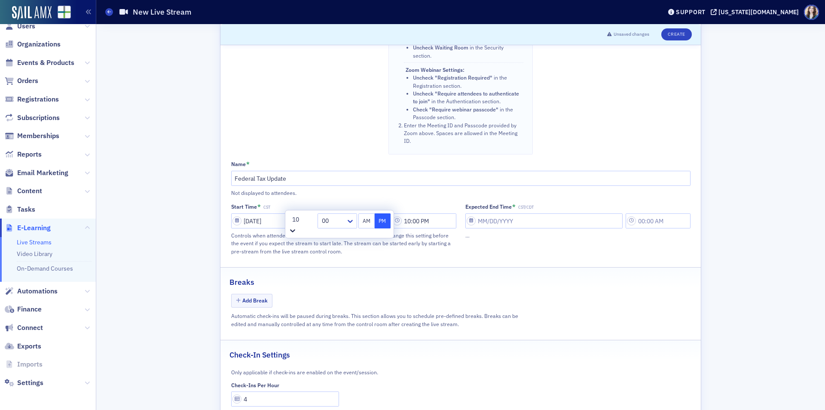
type input "10:00 AM"
click at [502, 223] on input "Expected End Time * CST/CDT" at bounding box center [543, 220] width 157 height 15
select select "8"
select select "2025"
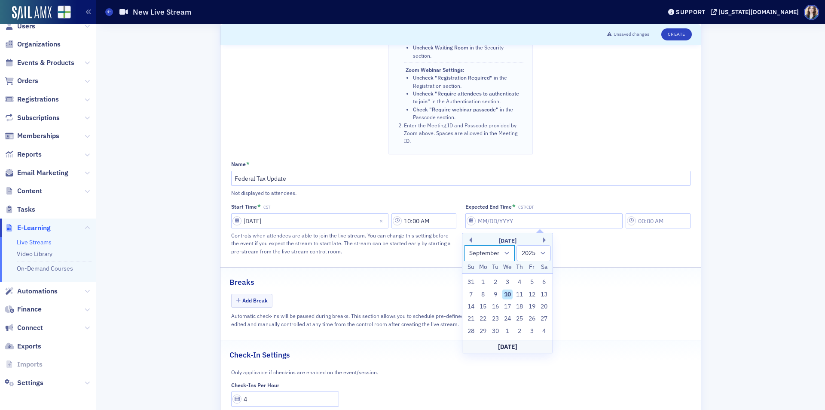
click at [509, 257] on select "January February March April May June July August September October November De…" at bounding box center [490, 253] width 51 height 16
select select "10"
click at [465, 245] on select "January February March April May June July August September October November De…" at bounding box center [490, 253] width 51 height 16
click at [510, 307] on div "12" at bounding box center [507, 306] width 10 height 10
type input "[DATE]"
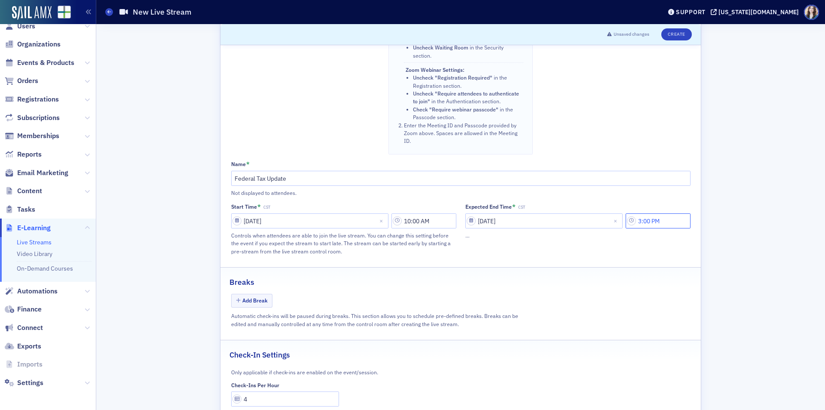
click at [663, 220] on input "3:00 PM" at bounding box center [658, 220] width 65 height 15
click at [545, 221] on icon at bounding box center [547, 221] width 9 height 9
click at [574, 222] on div at bounding box center [567, 220] width 24 height 11
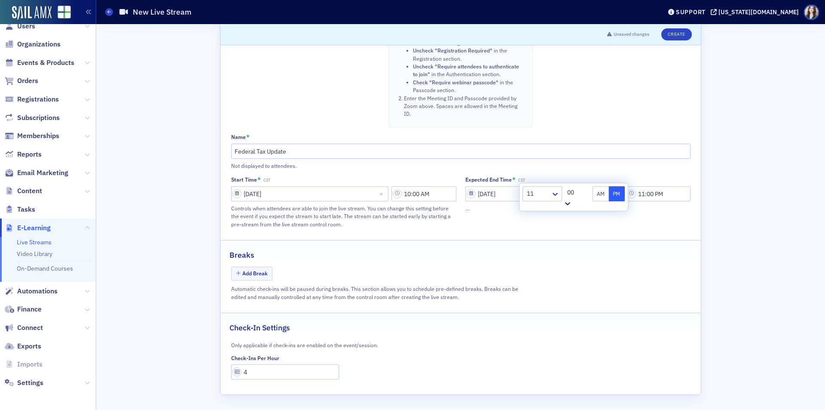
scroll to position [387, 0]
drag, startPoint x: 571, startPoint y: 303, endPoint x: 588, endPoint y: 256, distance: 49.9
click at [596, 194] on button "AM" at bounding box center [601, 193] width 16 height 15
type input "11:30 AM"
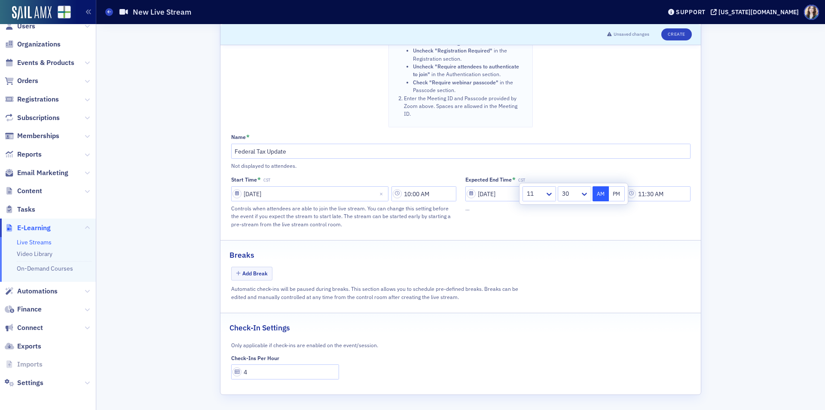
click at [603, 226] on div "Expected End Time * CST 11/12/2025 11:30 AM …" at bounding box center [577, 202] width 225 height 52
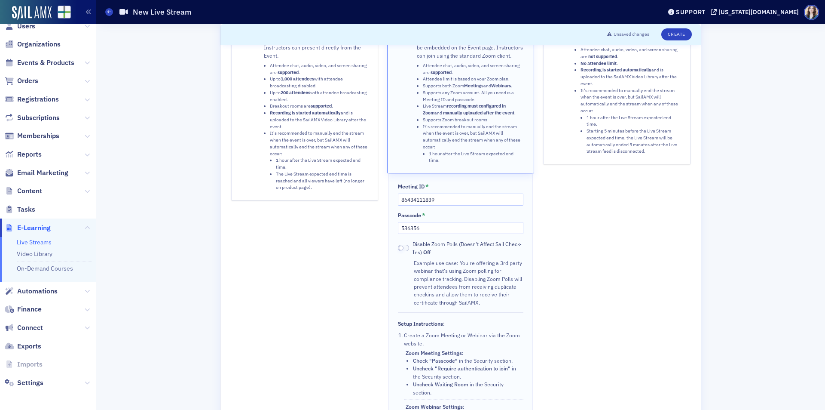
scroll to position [0, 0]
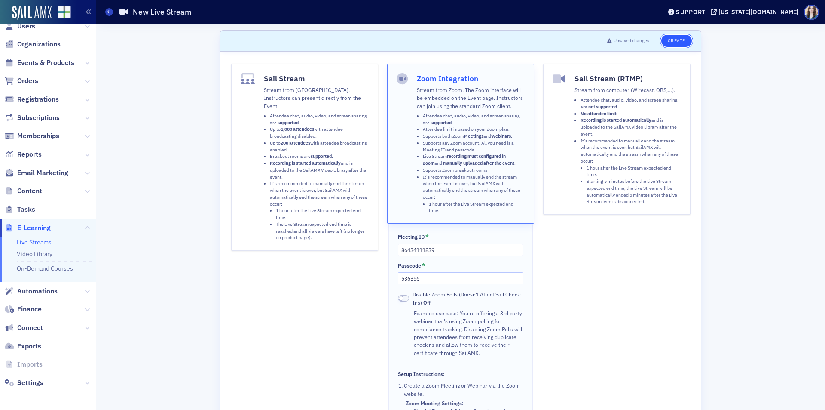
click at [671, 42] on button "Create" at bounding box center [676, 41] width 31 height 12
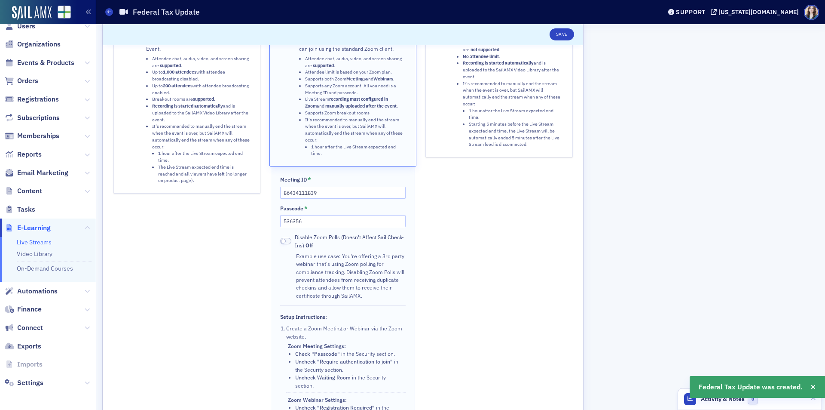
scroll to position [86, 0]
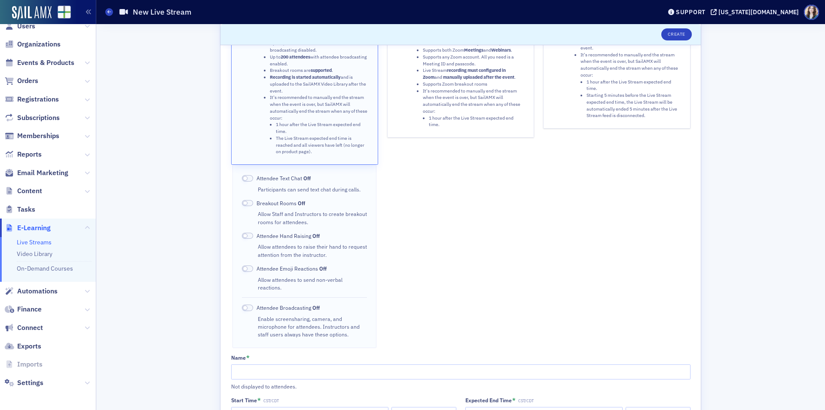
click at [459, 105] on li "It's recommended to manually end the stream when the event is over, but SailAMX…" at bounding box center [474, 108] width 102 height 41
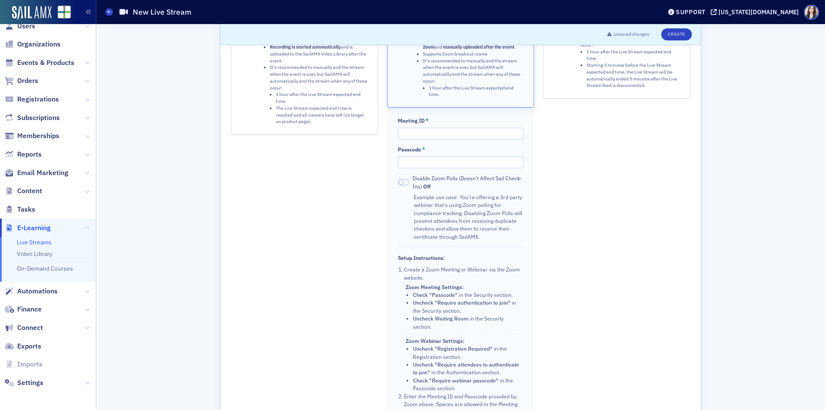
scroll to position [301, 0]
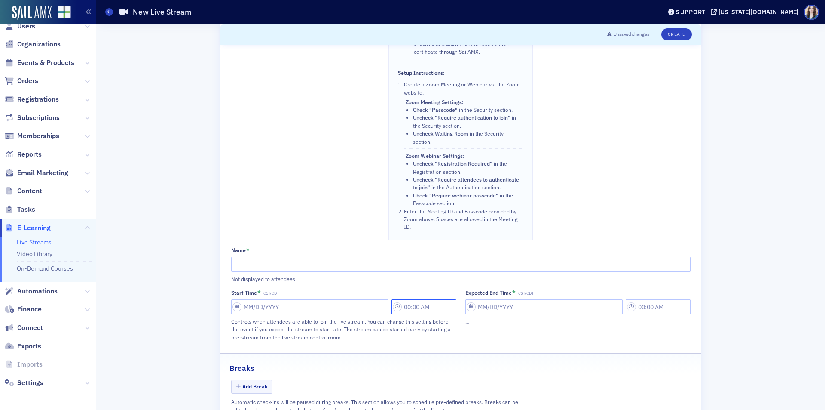
click at [424, 310] on input "text" at bounding box center [423, 306] width 65 height 15
click at [264, 308] on input "Start Time * CST/CDT" at bounding box center [309, 306] width 157 height 15
select select "8"
select select "2025"
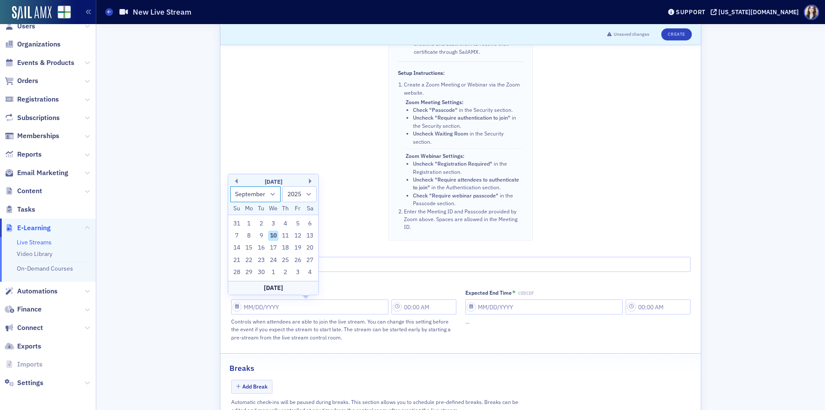
click at [265, 191] on select "January February March April May June July August September October November De…" at bounding box center [255, 194] width 51 height 16
select select "10"
click at [230, 186] on select "January February March April May June July August September October November De…" at bounding box center [255, 194] width 51 height 16
click at [273, 237] on div "12" at bounding box center [273, 235] width 10 height 10
type input "[DATE]"
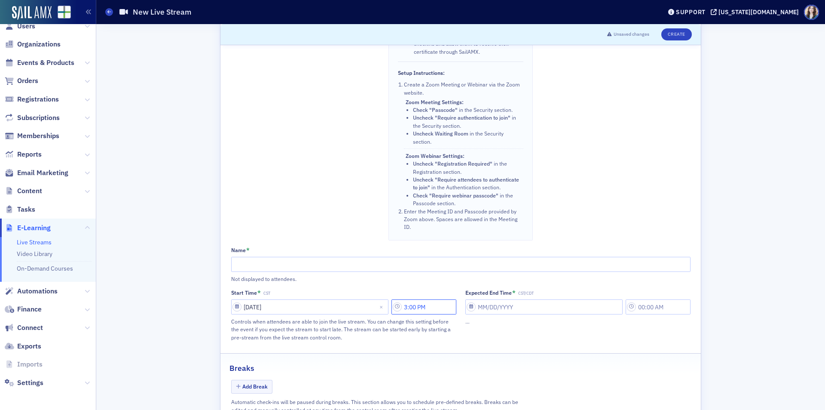
click at [411, 307] on input "3:00 PM" at bounding box center [423, 306] width 65 height 15
click at [314, 307] on icon at bounding box center [313, 307] width 5 height 3
click at [348, 306] on icon at bounding box center [350, 307] width 9 height 9
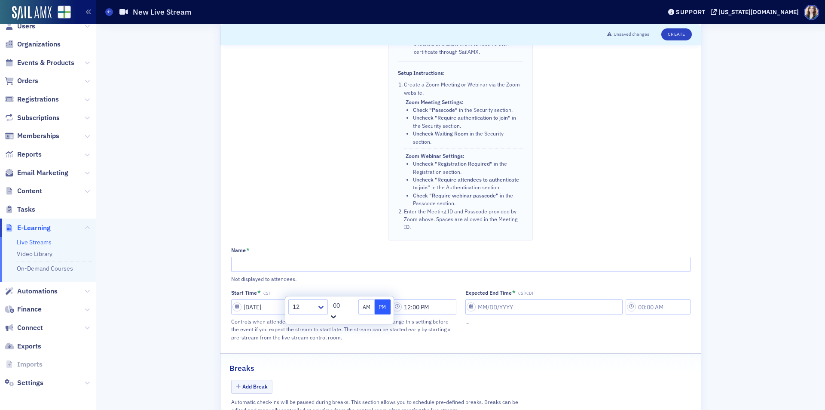
scroll to position [430, 0]
type input "12:30 PM"
click at [529, 307] on input "Expected End Time * CST/CDT" at bounding box center [543, 306] width 157 height 15
select select "8"
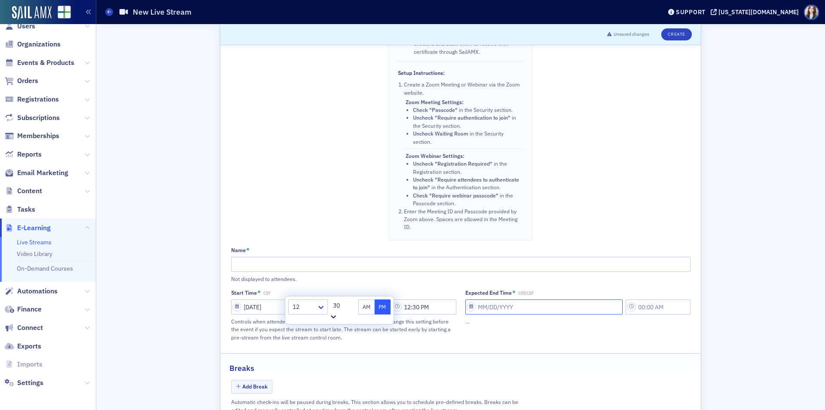
select select "2025"
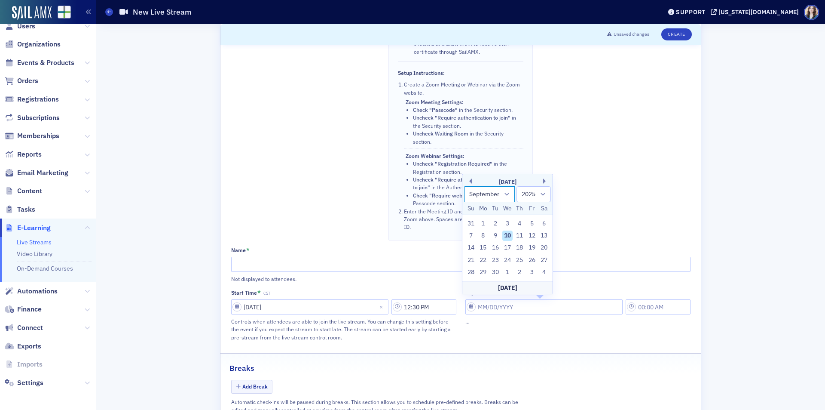
drag, startPoint x: 505, startPoint y: 192, endPoint x: 502, endPoint y: 199, distance: 7.7
click at [505, 192] on select "January February March April May June July August September October November De…" at bounding box center [490, 194] width 51 height 16
select select "10"
click at [465, 186] on select "January February March April May June July August September October November De…" at bounding box center [490, 194] width 51 height 16
click at [509, 234] on div "12" at bounding box center [507, 235] width 10 height 10
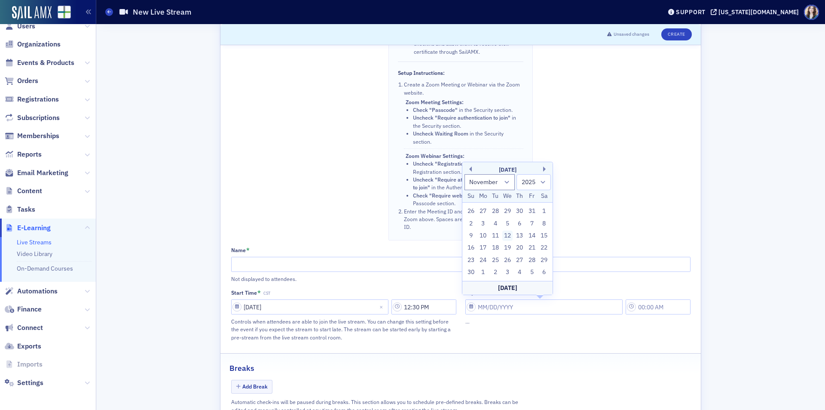
type input "[DATE]"
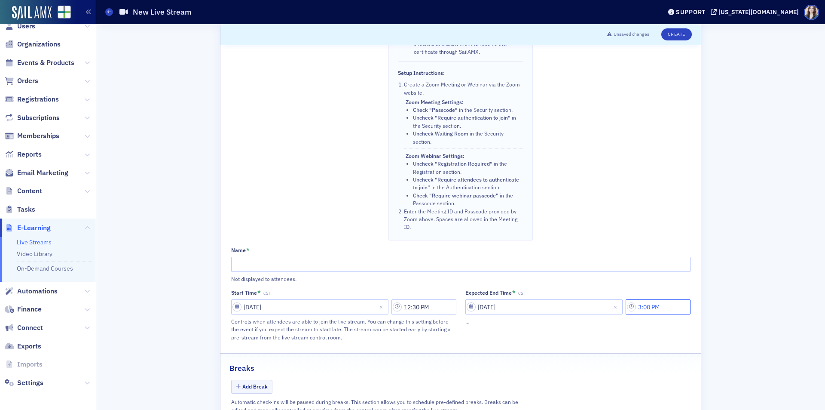
click at [667, 306] on input "3:00 PM" at bounding box center [658, 306] width 65 height 15
click at [539, 307] on div at bounding box center [534, 306] width 16 height 11
type input "2:00 PM"
click at [558, 373] on div "Breaks" at bounding box center [460, 363] width 462 height 20
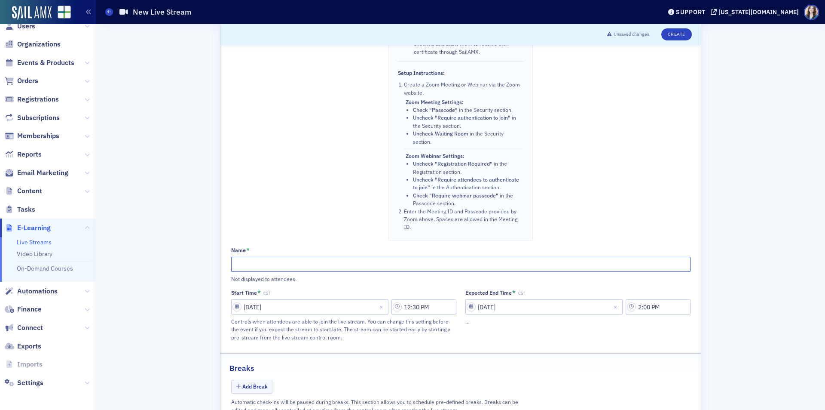
click at [312, 264] on input "Name *" at bounding box center [460, 264] width 459 height 15
paste input "IRS Targeting Wealthy Individuals, Their Family Offices, and Estate Planning"
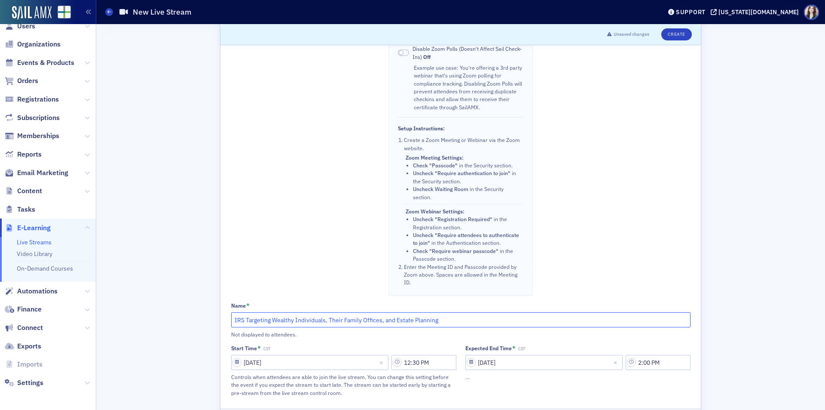
scroll to position [172, 0]
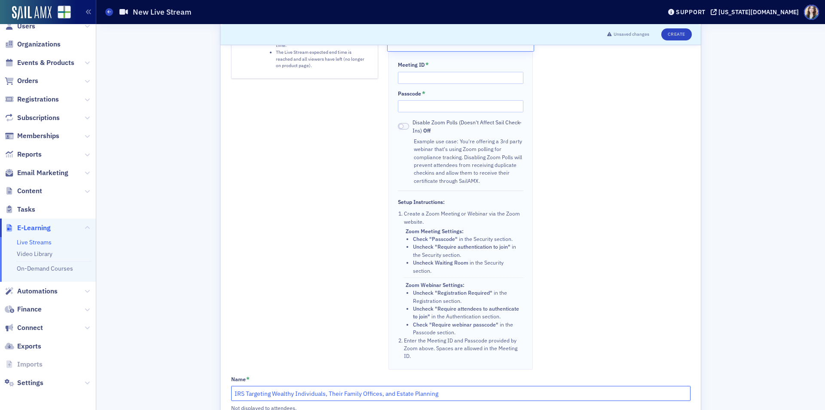
type input "IRS Targeting Wealthy Individuals, Their Family Offices, and Estate Planning"
click at [422, 83] on input "Meeting ID *" at bounding box center [460, 78] width 125 height 12
type input "86434111839"
click at [425, 111] on input "Passcode *" at bounding box center [460, 106] width 125 height 12
type input "536356"
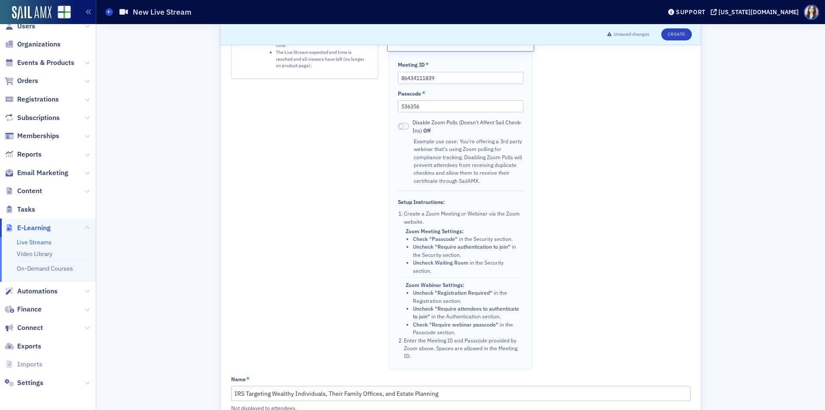
click at [613, 204] on div "Sail Stream (RTMP) Stream from computer (Wirecast, OBS,…). Attendee chat, audio…" at bounding box center [616, 130] width 147 height 477
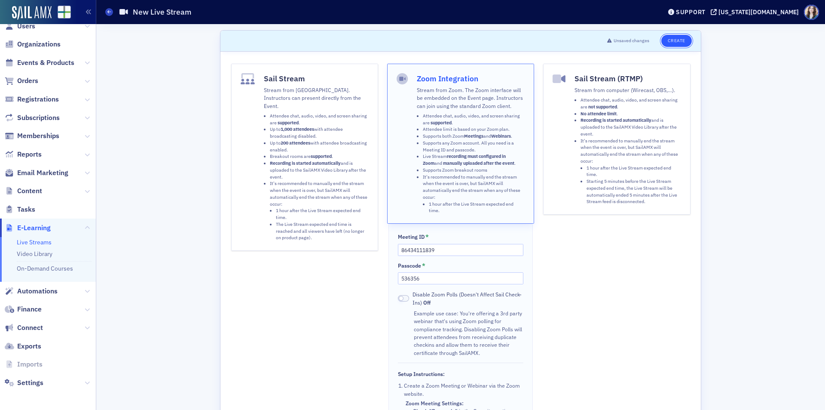
click at [682, 41] on button "Create" at bounding box center [676, 41] width 31 height 12
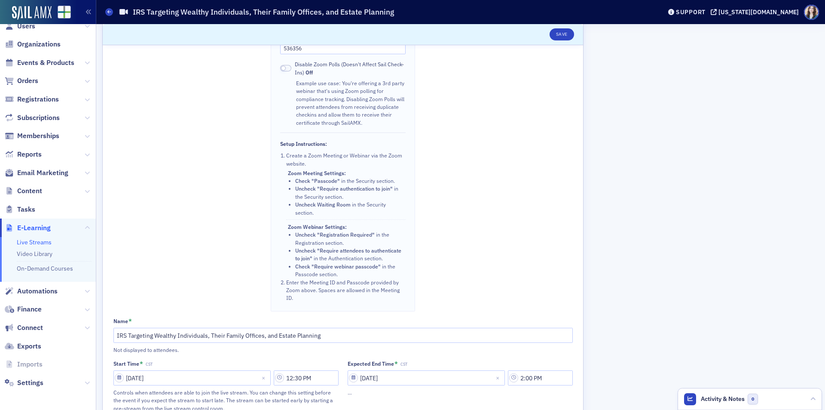
scroll to position [442, 0]
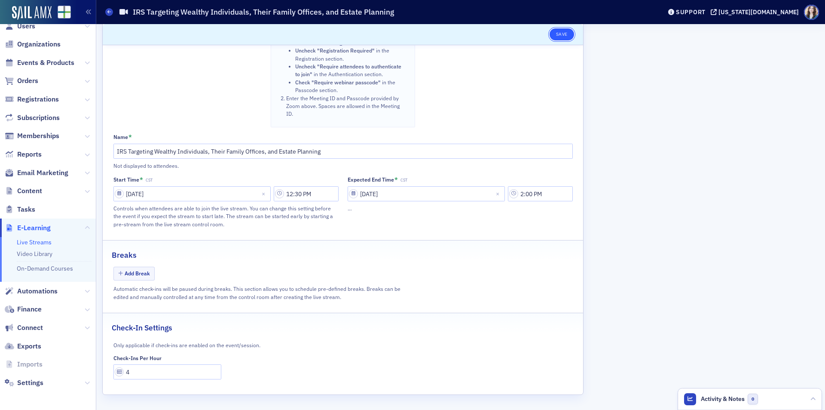
click at [562, 30] on button "Save" at bounding box center [562, 34] width 24 height 12
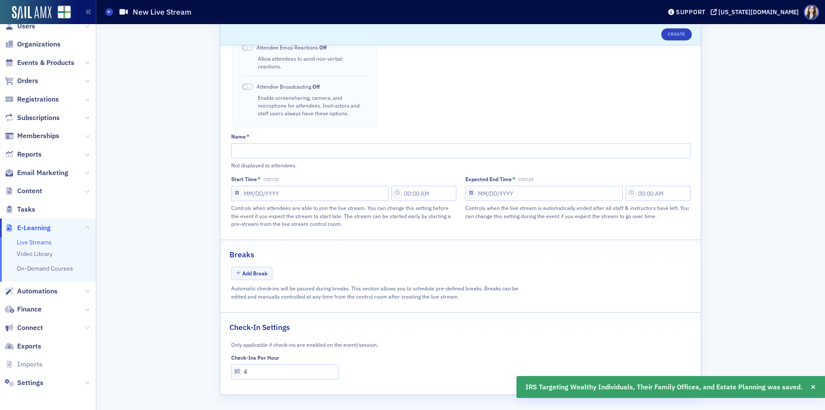
scroll to position [291, 0]
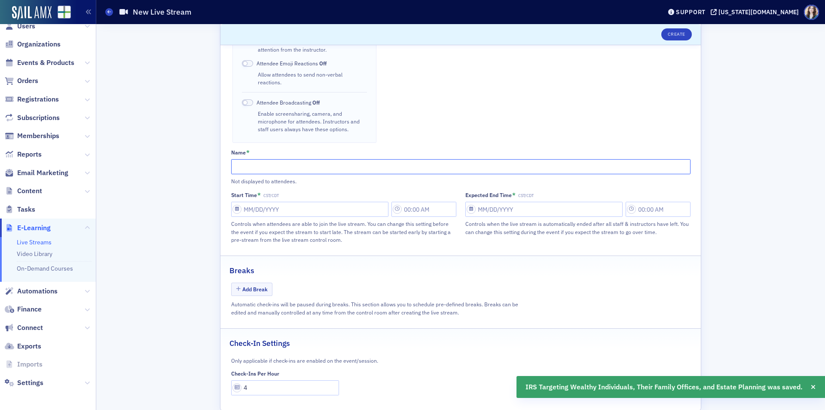
paste input "Non-Judicial Settlement Agreements: What Have we Learned?"
type input "Non-Judicial Settlement Agreements: What Have we Learned?"
click at [179, 193] on div "Scroll to Unsaved changes Create Sail Stream Stream from SailAMX. Instructors c…" at bounding box center [460, 79] width 717 height 692
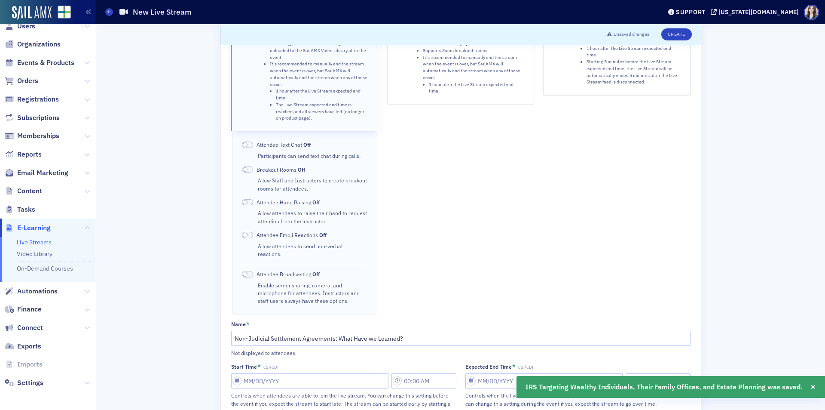
scroll to position [119, 0]
click at [434, 86] on li "1 hour after the Live Stream expected end time." at bounding box center [477, 89] width 96 height 14
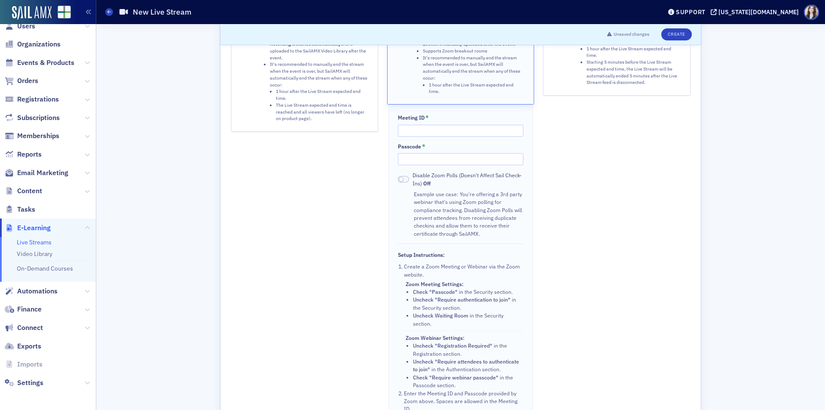
scroll to position [334, 0]
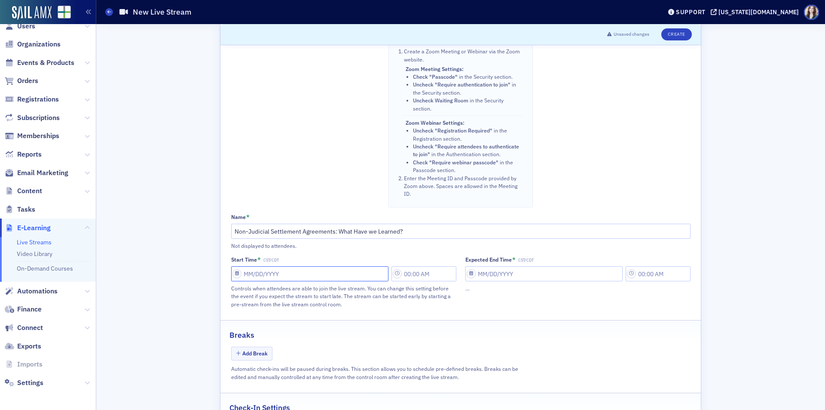
click at [294, 276] on input "Start Time * CST/CDT" at bounding box center [309, 273] width 157 height 15
select select "8"
select select "2025"
click at [271, 309] on select "January February March April May June July August September October November De…" at bounding box center [255, 306] width 51 height 16
select select "10"
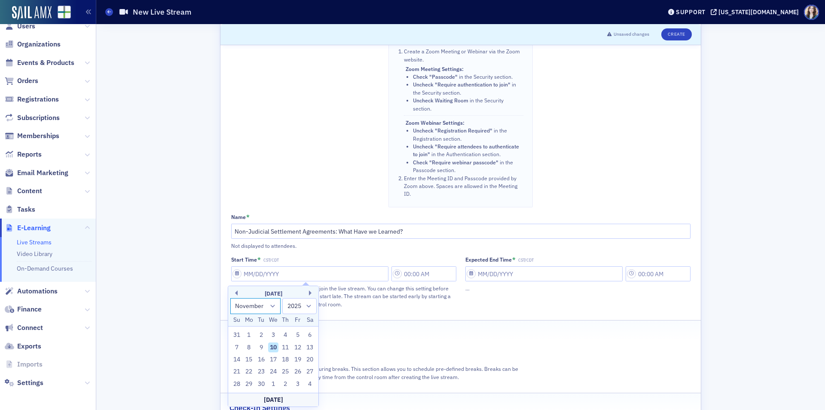
click at [230, 298] on select "January February March April May June July August September October November De…" at bounding box center [255, 306] width 51 height 16
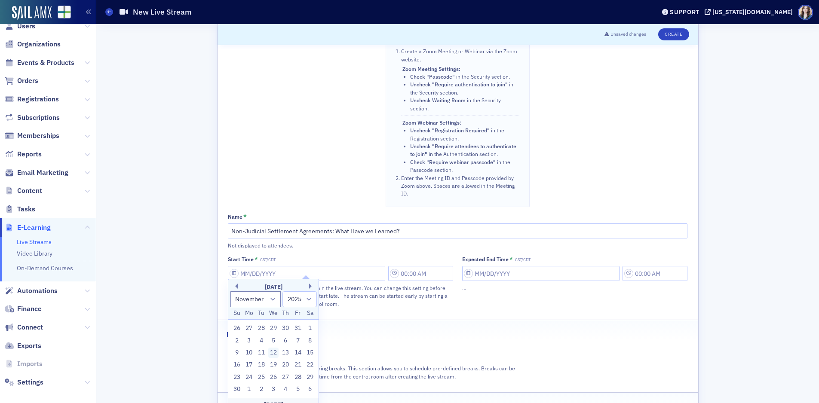
click at [274, 358] on div "12" at bounding box center [273, 353] width 10 height 10
type input "[DATE]"
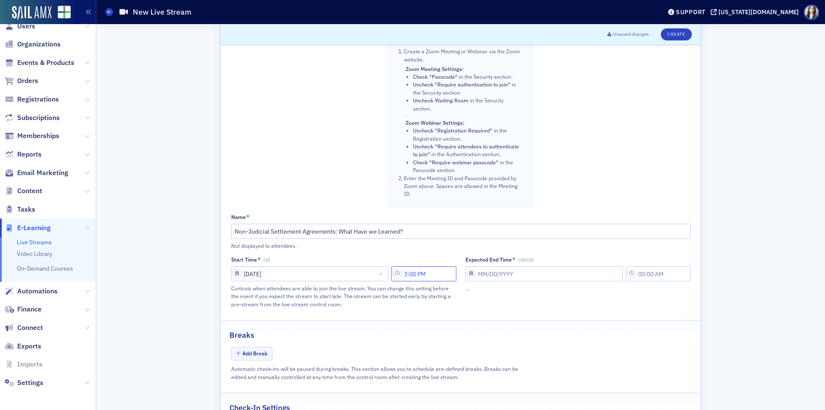
click at [417, 279] on input "3:00 PM" at bounding box center [423, 273] width 65 height 15
click at [309, 274] on icon at bounding box center [313, 273] width 9 height 9
click at [336, 279] on icon at bounding box center [331, 283] width 9 height 9
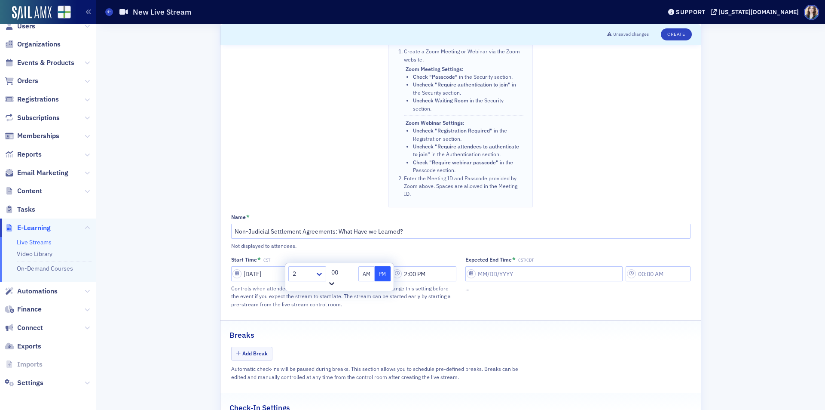
type input "2:15 PM"
click at [514, 276] on input "Expected End Time * CST/CDT" at bounding box center [543, 273] width 157 height 15
select select "8"
select select "2025"
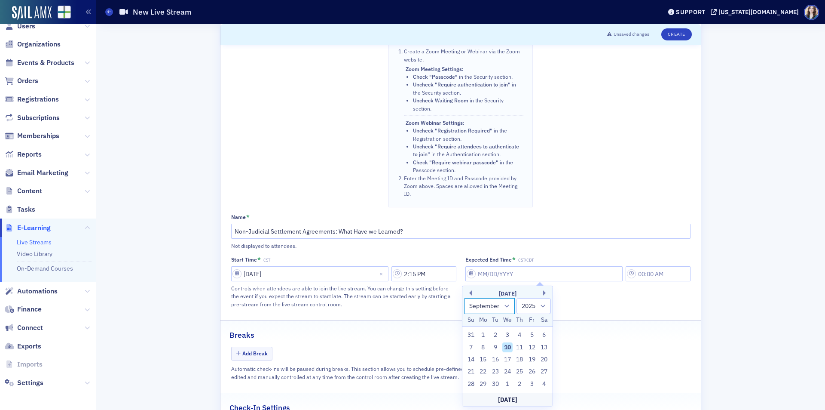
click at [498, 308] on select "January February March April May June July August September October November De…" at bounding box center [490, 306] width 51 height 16
select select "10"
click at [465, 298] on select "January February March April May June July August September October November De…" at bounding box center [490, 306] width 51 height 16
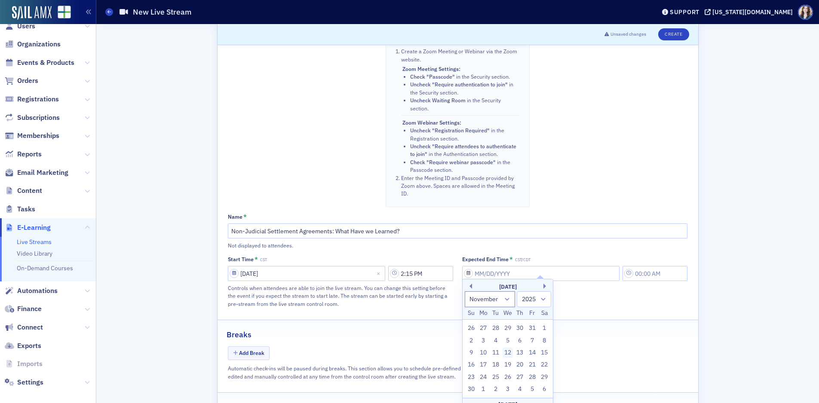
click at [508, 358] on div "12" at bounding box center [507, 353] width 10 height 10
type input "[DATE]"
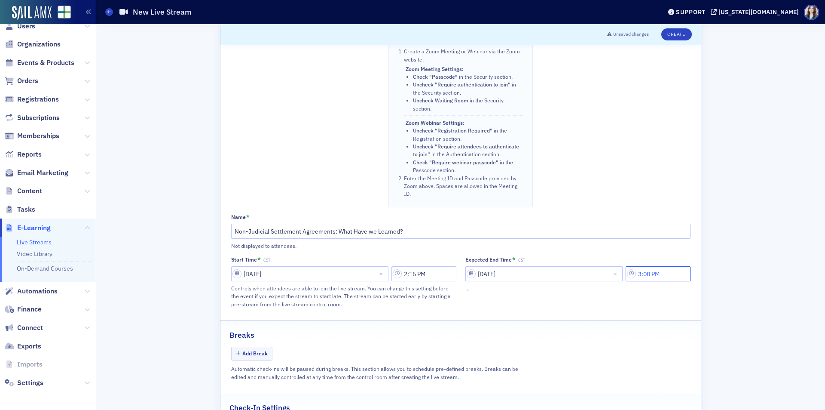
click at [652, 274] on input "3:00 PM" at bounding box center [658, 273] width 65 height 15
click at [569, 273] on div at bounding box center [569, 273] width 20 height 11
type input "3:15 PM"
click at [634, 326] on div "Breaks" at bounding box center [460, 330] width 462 height 20
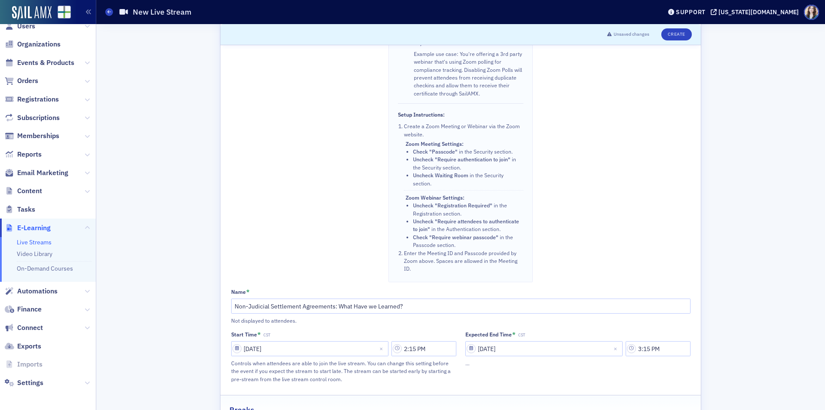
scroll to position [248, 0]
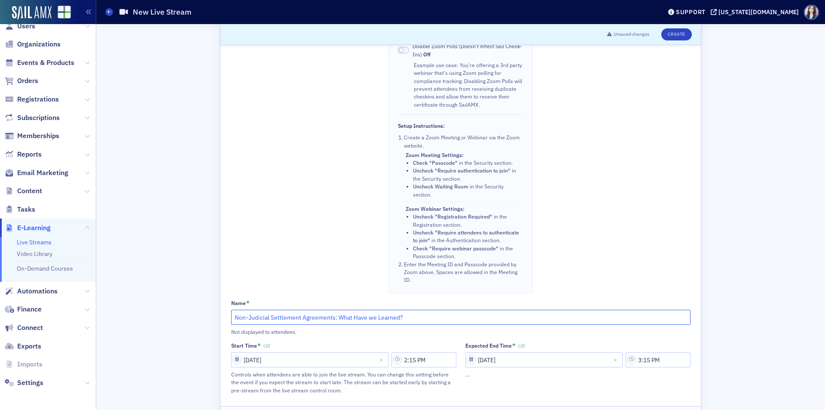
click at [369, 319] on input "Non-Judicial Settlement Agreements: What Have we Learned?" at bounding box center [460, 316] width 459 height 15
type input "Non-Judicial Settlement Agreements: What Have We Learned?"
click at [699, 198] on div "Scroll to Unsaved changes Create Sail Stream Stream from SailAMX. Instructors c…" at bounding box center [460, 175] width 717 height 799
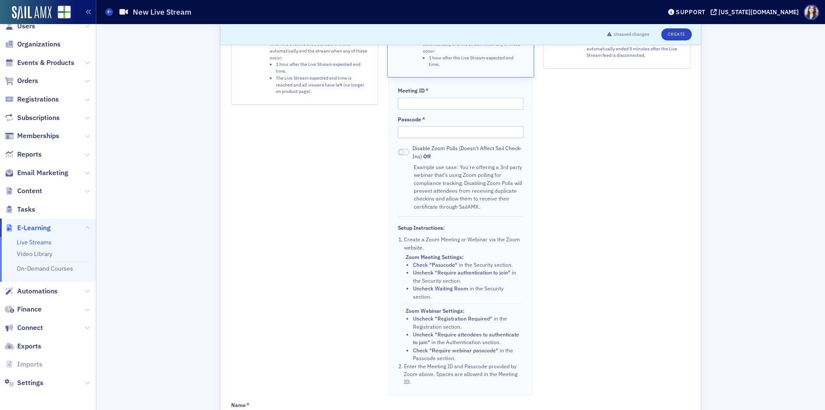
scroll to position [119, 0]
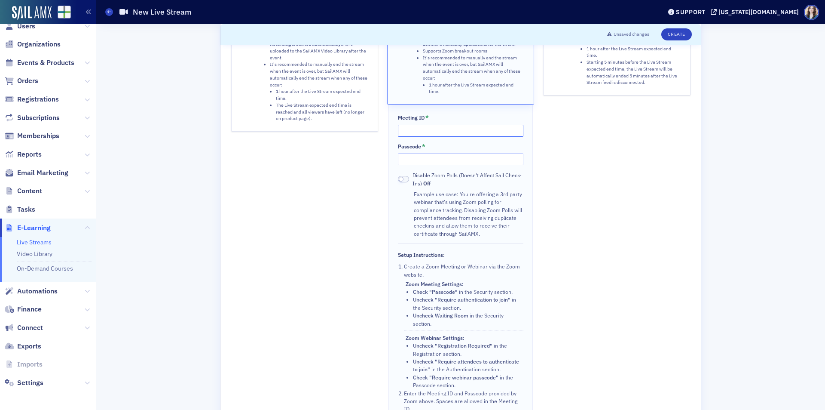
click at [465, 127] on input "Meeting ID *" at bounding box center [460, 131] width 125 height 12
type input "86434111839"
click at [464, 158] on input "Passcode *" at bounding box center [460, 159] width 125 height 12
type input "536356"
click at [575, 210] on div "Sail Stream (RTMP) Stream from computer (Wirecast, OBS,…). Attendee chat, audio…" at bounding box center [616, 183] width 147 height 477
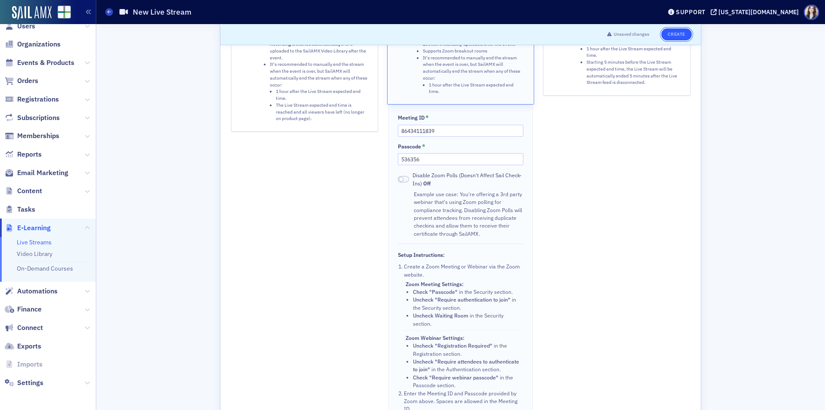
click at [679, 34] on button "Create" at bounding box center [676, 34] width 31 height 12
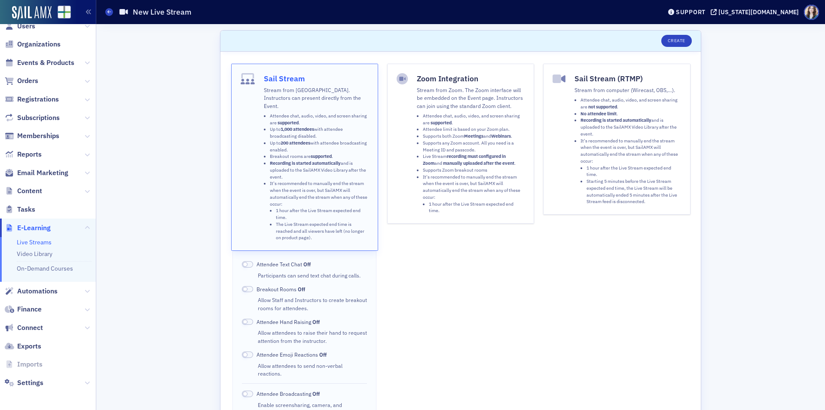
click at [434, 120] on strong "supported" at bounding box center [441, 122] width 21 height 6
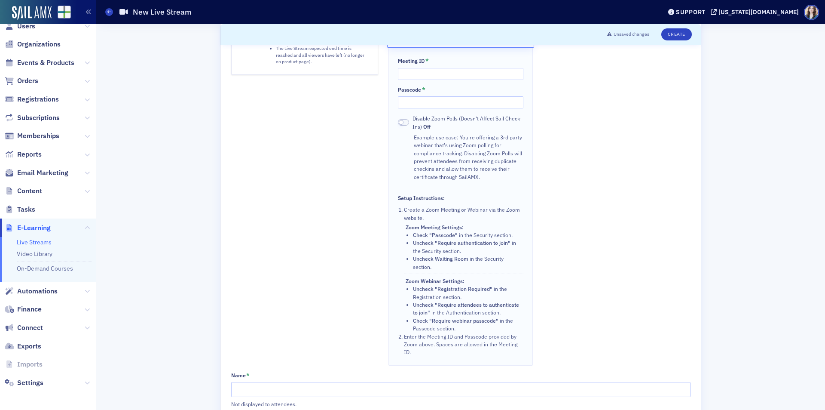
scroll to position [129, 0]
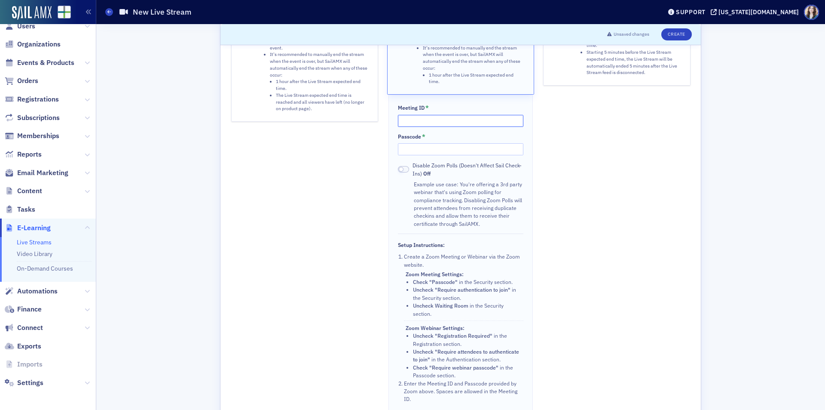
click at [425, 120] on input "Meeting ID *" at bounding box center [460, 121] width 125 height 12
type input "86434111839"
click at [432, 147] on input "Passcode *" at bounding box center [460, 149] width 125 height 12
type input "536356"
click at [314, 248] on div "Sail Stream Stream from SailAMX. Instructors can present directly from the Even…" at bounding box center [304, 173] width 147 height 477
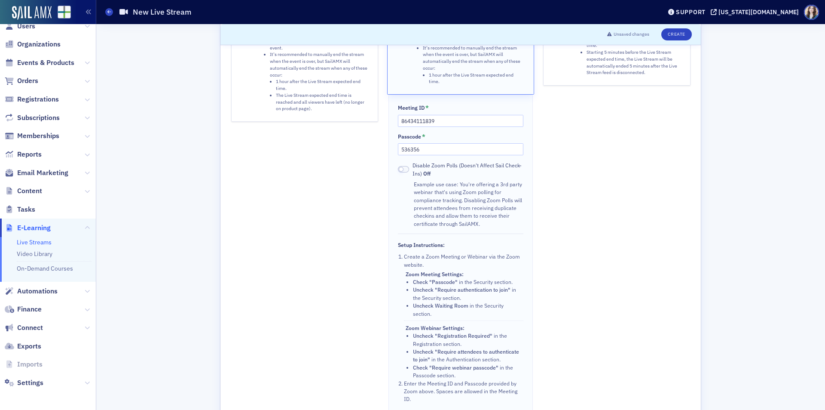
scroll to position [301, 0]
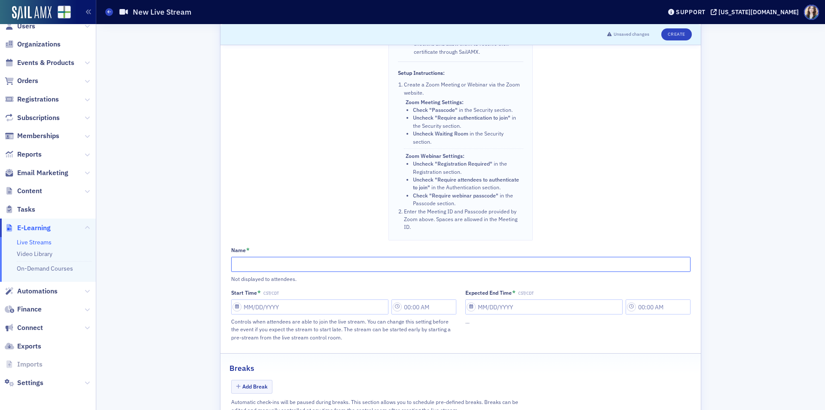
paste input "Traditional and Nontraditional Land Management"
type input "Traditional and Nontraditional Land Management"
click at [281, 306] on input "Start Time * CST/CDT" at bounding box center [309, 306] width 157 height 15
select select "8"
select select "2025"
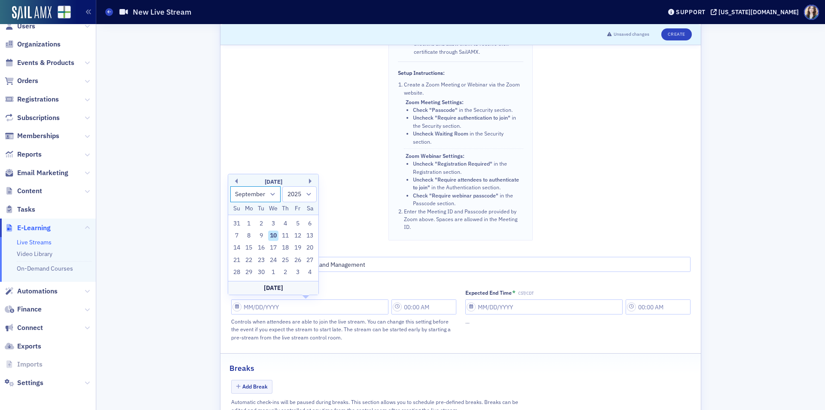
click at [267, 194] on select "January February March April May June July August September October November De…" at bounding box center [255, 194] width 51 height 16
select select "10"
click at [230, 186] on select "January February March April May June July August September October November De…" at bounding box center [255, 194] width 51 height 16
click at [276, 236] on div "12" at bounding box center [273, 235] width 10 height 10
type input "[DATE]"
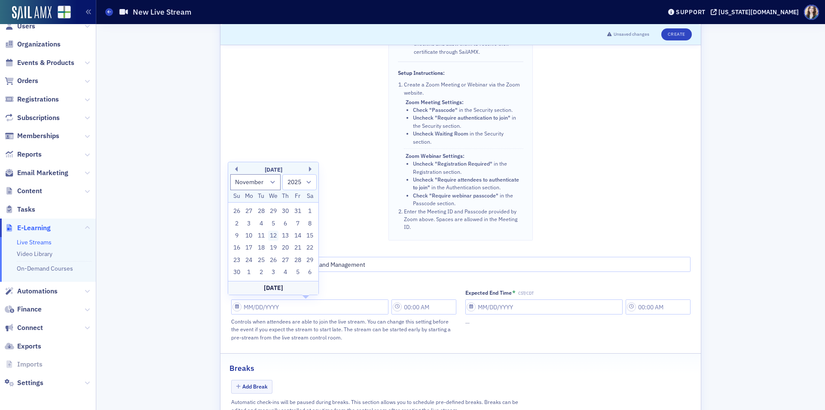
type input "3:00 PM"
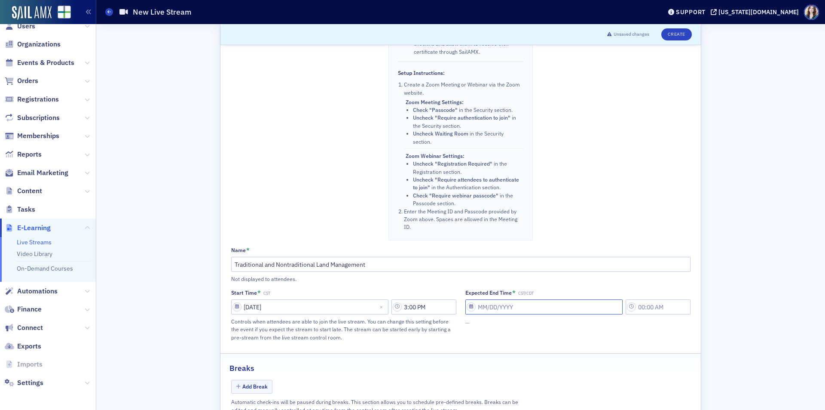
click at [491, 307] on input "Expected End Time * CST/CDT" at bounding box center [543, 306] width 157 height 15
select select "8"
select select "2025"
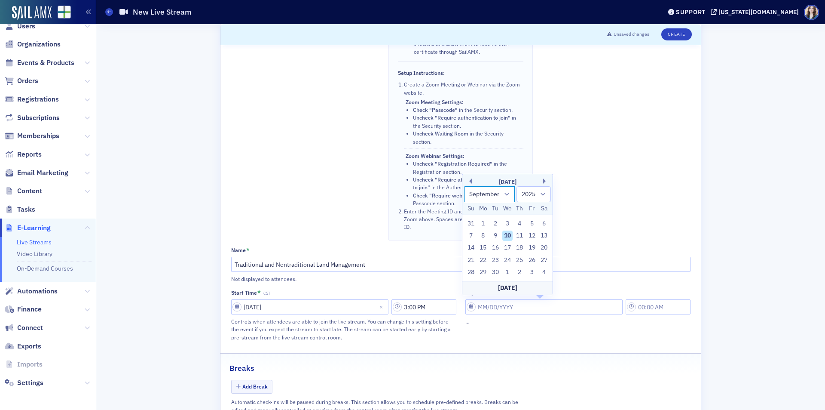
drag, startPoint x: 486, startPoint y: 194, endPoint x: 486, endPoint y: 200, distance: 5.6
click at [486, 194] on select "January February March April May June July August September October November De…" at bounding box center [490, 194] width 51 height 16
select select "10"
click at [465, 186] on select "January February March April May June July August September October November De…" at bounding box center [490, 194] width 51 height 16
click at [506, 234] on div "12" at bounding box center [507, 235] width 10 height 10
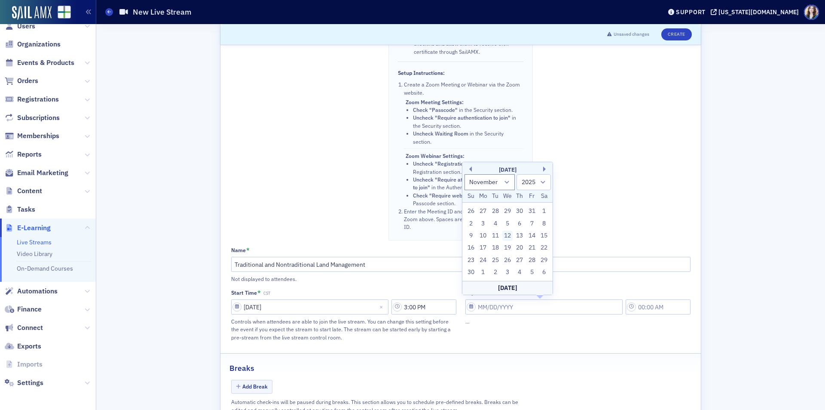
type input "[DATE]"
type input "3:00 PM"
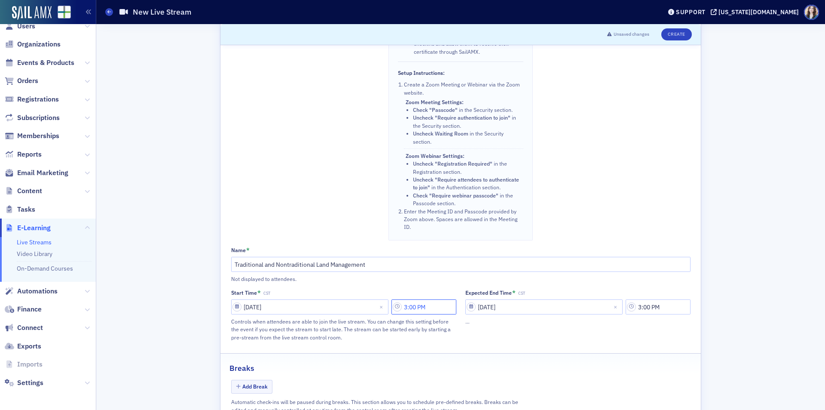
click at [417, 301] on input "3:00 PM" at bounding box center [423, 306] width 65 height 15
click at [336, 305] on div at bounding box center [335, 306] width 20 height 11
type input "3:30 PM"
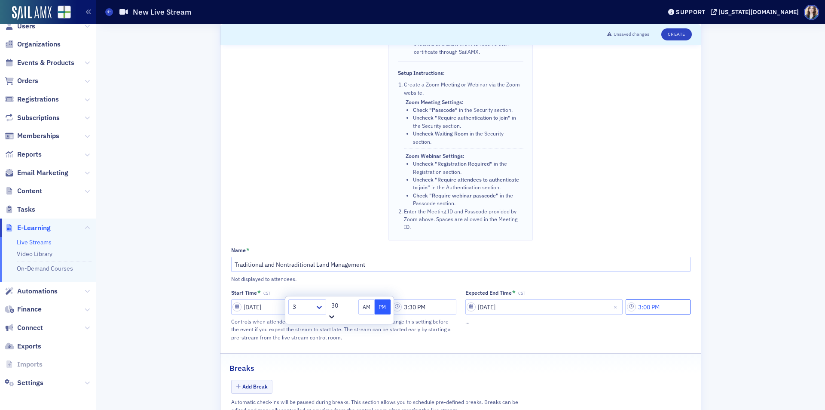
click at [649, 304] on input "3:00 PM" at bounding box center [658, 306] width 65 height 15
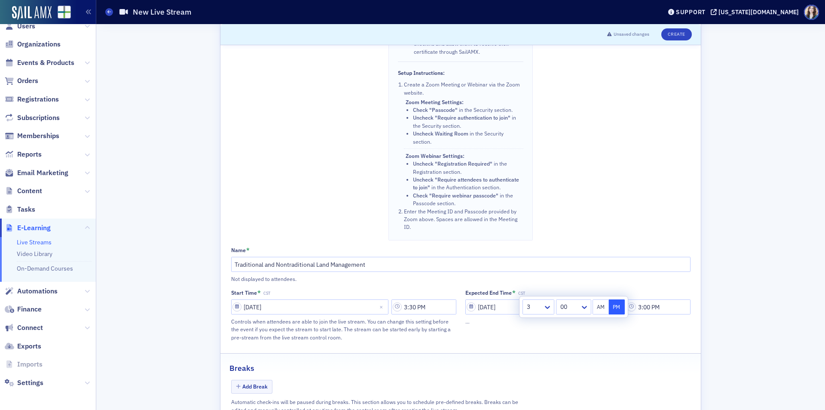
click at [530, 312] on div "3" at bounding box center [533, 306] width 20 height 12
type input "5:00 PM"
click at [639, 331] on div "Expected End Time * CST 11/12/2025 5:00 PM …" at bounding box center [577, 315] width 225 height 52
click at [680, 33] on button "Create" at bounding box center [676, 34] width 31 height 12
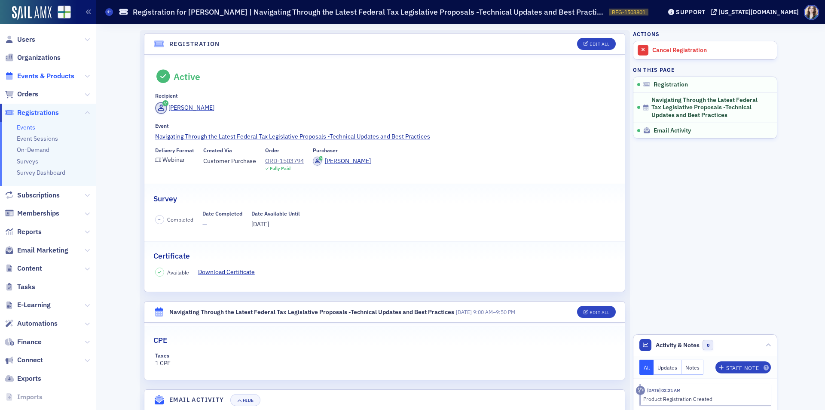
click at [32, 80] on span "Events & Products" at bounding box center [45, 75] width 57 height 9
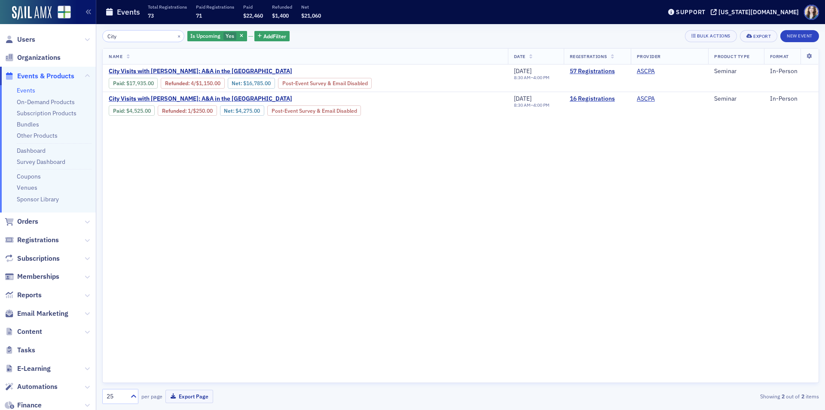
type input "City"
click at [332, 21] on div "Events Total Registrations 73 Paid Registrations 71 Paid $22,460 Refunded $1,40…" at bounding box center [376, 12] width 543 height 23
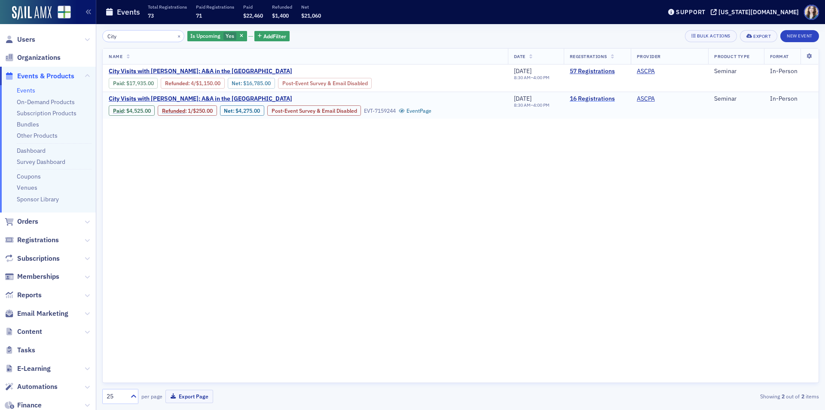
click at [580, 97] on link "16 Registrations" at bounding box center [597, 99] width 55 height 8
